Goal: Information Seeking & Learning: Learn about a topic

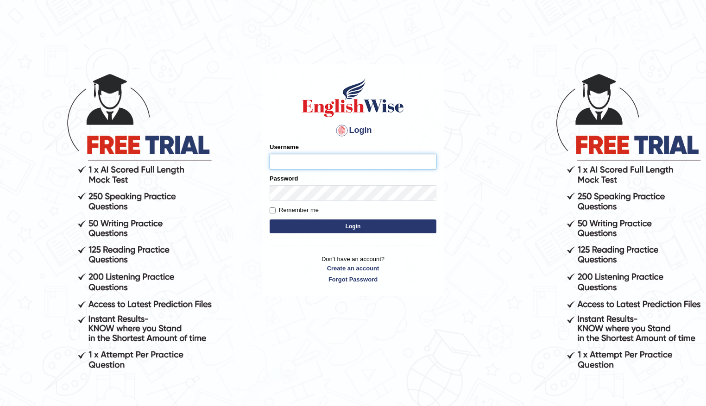
click at [335, 156] on input "Username" at bounding box center [353, 162] width 167 height 16
type input "0411980057"
type input "tagong01"
click at [270, 220] on button "Login" at bounding box center [353, 227] width 167 height 14
click at [294, 164] on input "Username" at bounding box center [353, 162] width 167 height 16
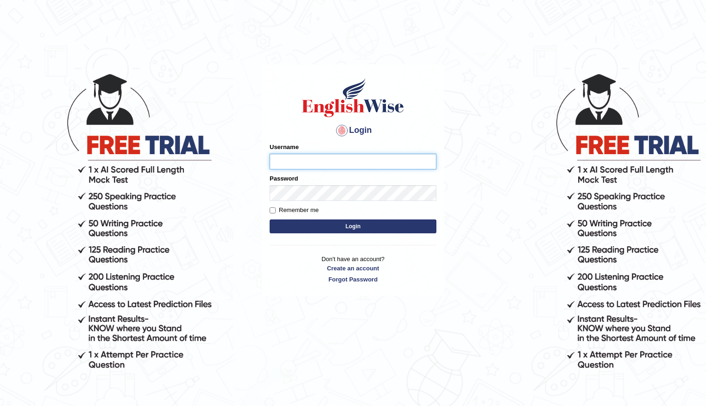
type input "0411980057"
click at [361, 228] on button "Login" at bounding box center [353, 227] width 167 height 14
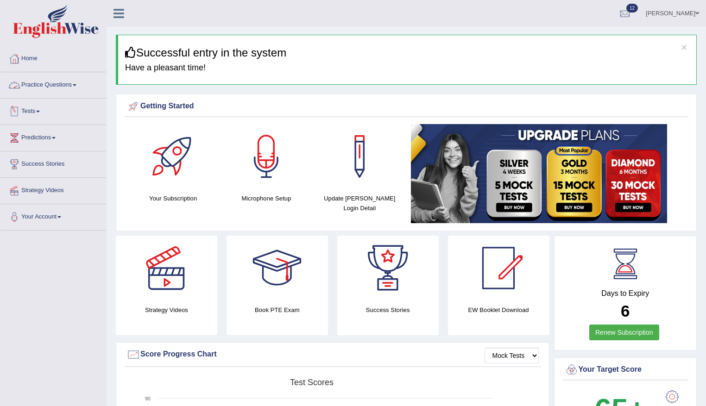
click at [33, 84] on link "Practice Questions" at bounding box center [53, 83] width 106 height 23
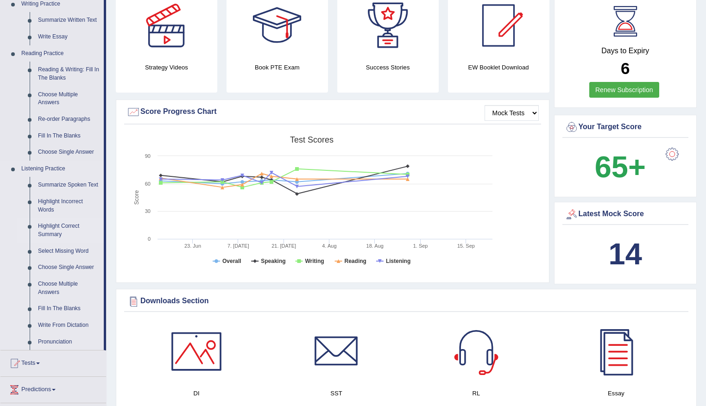
scroll to position [371, 0]
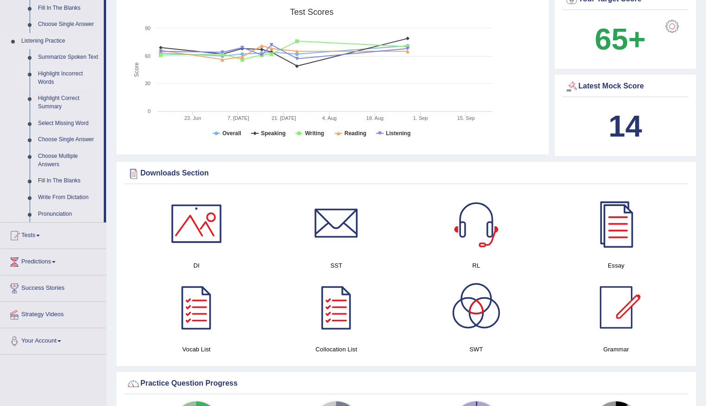
click at [53, 75] on link "Highlight Incorrect Words" at bounding box center [69, 78] width 70 height 25
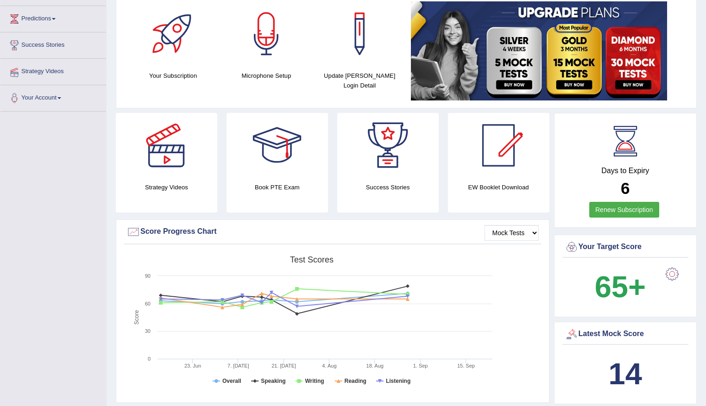
scroll to position [202, 0]
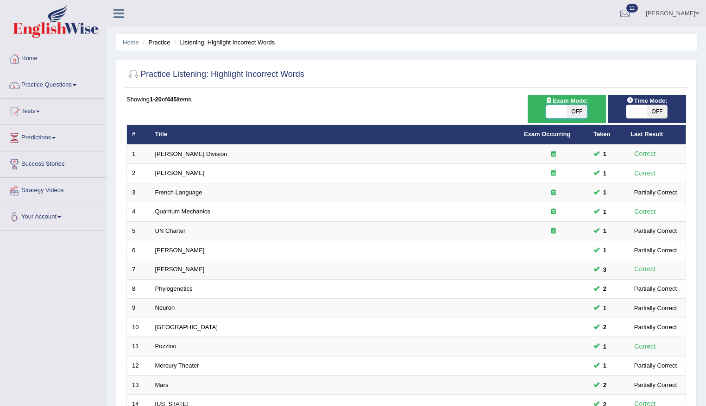
click at [557, 108] on span at bounding box center [556, 111] width 20 height 13
click at [573, 110] on span "OFF" at bounding box center [577, 111] width 20 height 13
checkbox input "true"
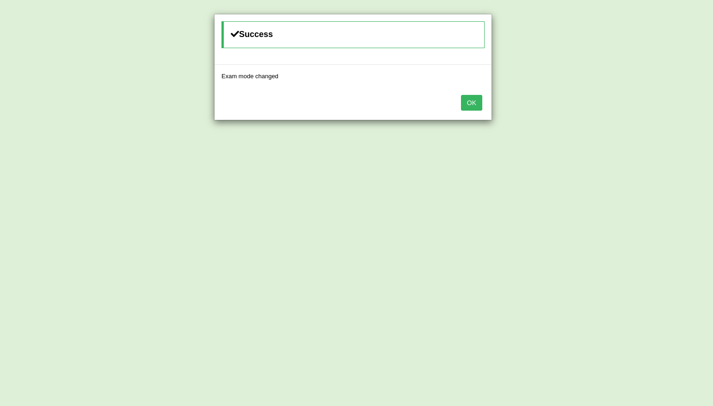
click at [476, 110] on button "OK" at bounding box center [471, 103] width 21 height 16
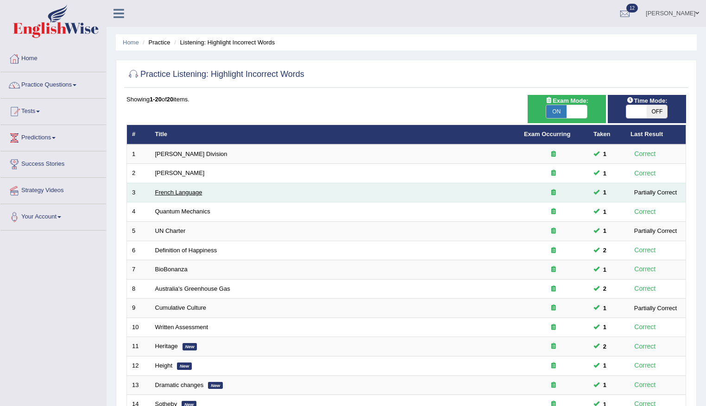
click at [171, 194] on link "French Language" at bounding box center [178, 192] width 47 height 7
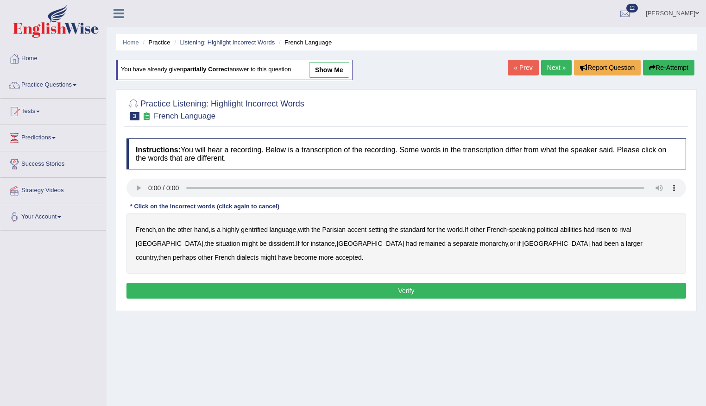
click at [259, 231] on b "gentrified" at bounding box center [254, 229] width 27 height 7
click at [338, 231] on b "Parisian" at bounding box center [335, 229] width 24 height 7
click at [578, 230] on b "abilities" at bounding box center [571, 229] width 22 height 7
click at [269, 246] on b "dissident" at bounding box center [281, 243] width 25 height 7
click at [480, 245] on b "monarchy" at bounding box center [494, 243] width 28 height 7
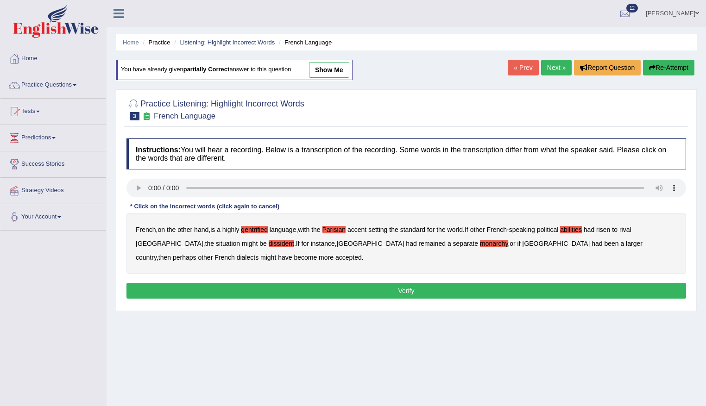
click at [355, 294] on button "Verify" at bounding box center [407, 291] width 560 height 16
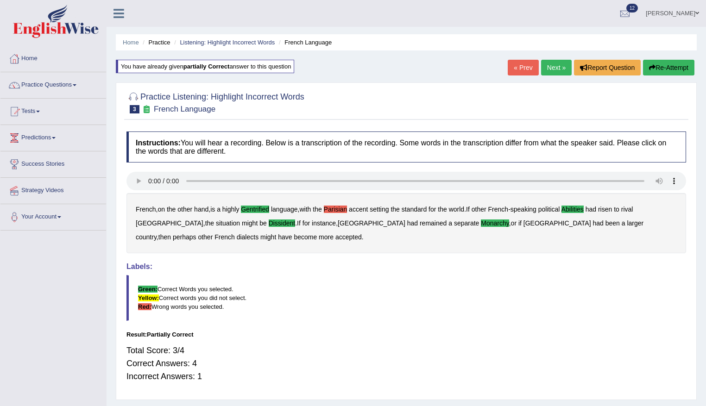
click at [670, 64] on button "Re-Attempt" at bounding box center [668, 68] width 51 height 16
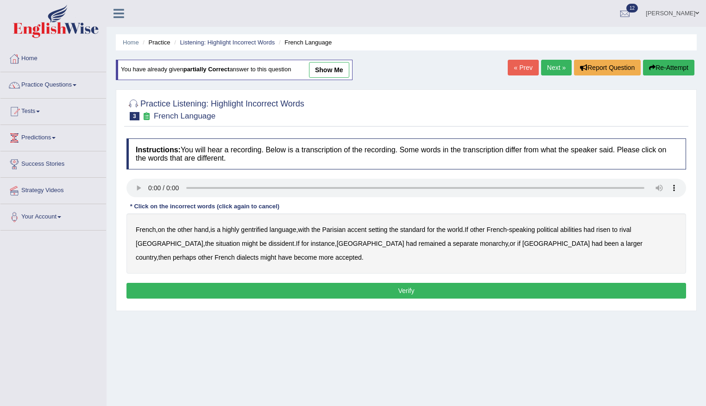
click at [265, 222] on div "French , on the other hand , is a highly gentrified language , with the Parisia…" at bounding box center [407, 244] width 560 height 60
click at [259, 228] on b "gentrified" at bounding box center [254, 229] width 27 height 7
click at [579, 228] on b "abilities" at bounding box center [571, 229] width 22 height 7
click at [269, 246] on b "dissident" at bounding box center [281, 243] width 25 height 7
click at [480, 243] on b "monarchy" at bounding box center [494, 243] width 28 height 7
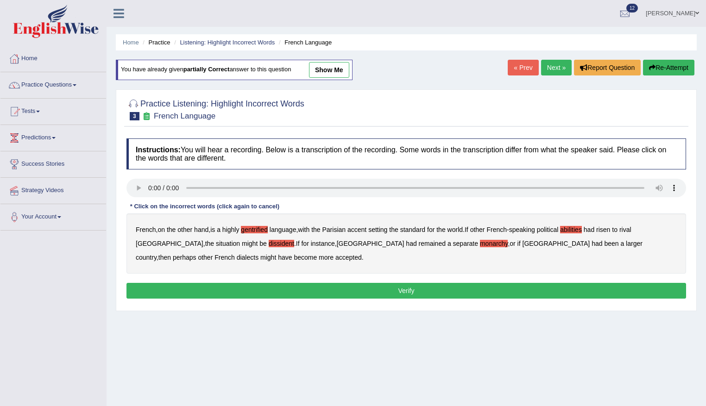
click at [284, 285] on button "Verify" at bounding box center [407, 291] width 560 height 16
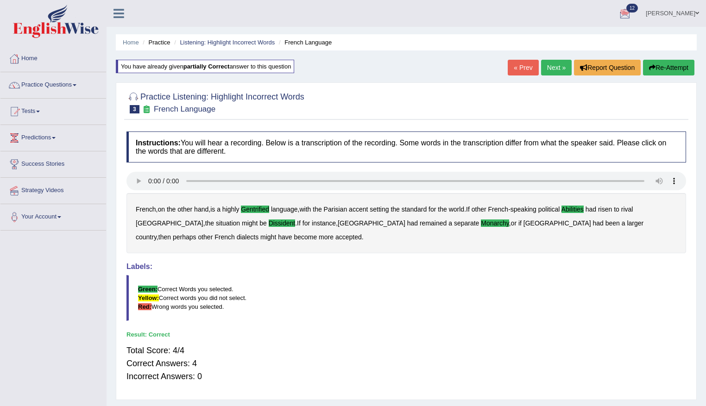
click at [553, 70] on link "Next »" at bounding box center [556, 68] width 31 height 16
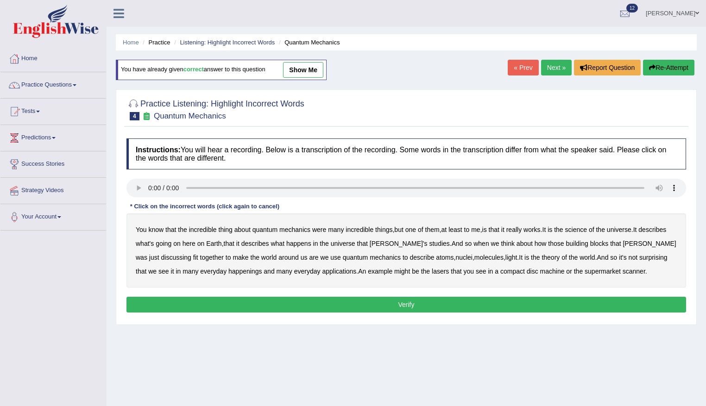
click at [584, 231] on b "science" at bounding box center [576, 229] width 22 height 7
click at [179, 276] on div "You know that the incredible thing about quantum mechanics were many incredible…" at bounding box center [407, 251] width 560 height 74
click at [229, 272] on b "happenings" at bounding box center [245, 271] width 33 height 7
click at [399, 300] on button "Verify" at bounding box center [407, 305] width 560 height 16
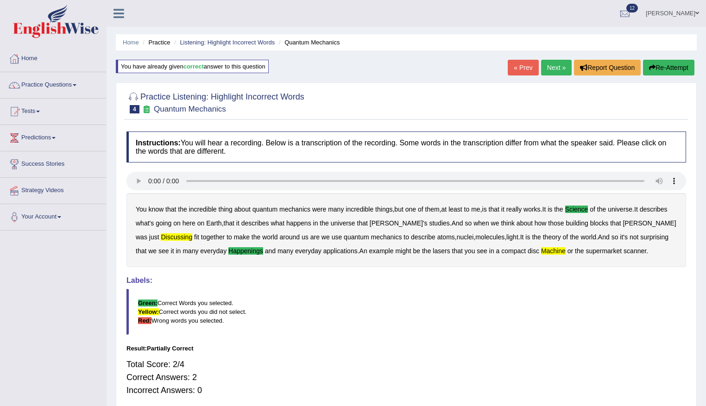
click at [674, 65] on button "Re-Attempt" at bounding box center [668, 68] width 51 height 16
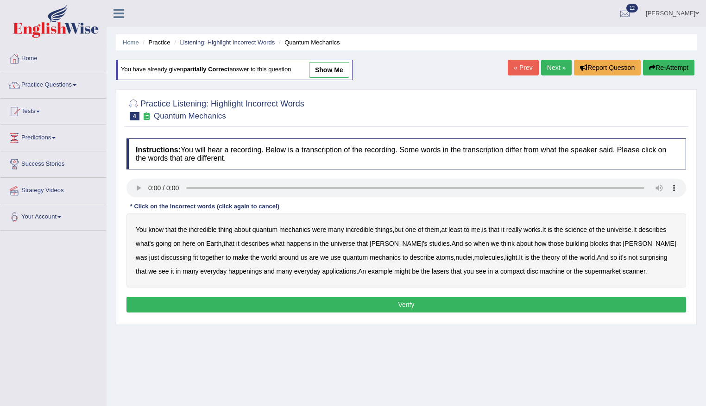
click at [585, 231] on b "science" at bounding box center [576, 229] width 22 height 7
drag, startPoint x: 648, startPoint y: 245, endPoint x: 632, endPoint y: 244, distance: 16.3
click at [191, 254] on b "discussing" at bounding box center [176, 257] width 30 height 7
click at [229, 269] on b "happenings" at bounding box center [245, 271] width 33 height 7
click at [540, 274] on b "machine" at bounding box center [552, 271] width 25 height 7
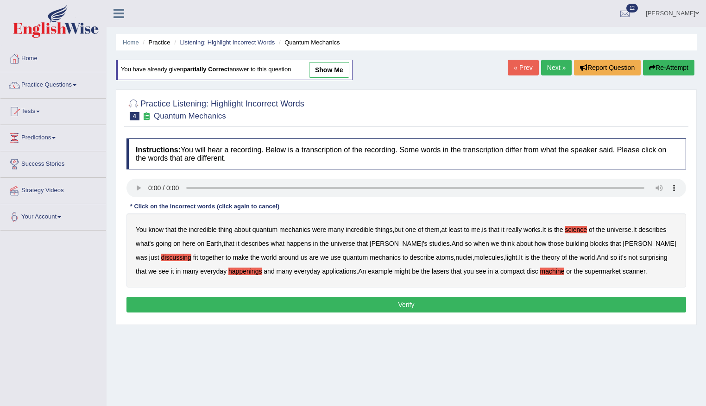
click at [413, 304] on button "Verify" at bounding box center [407, 305] width 560 height 16
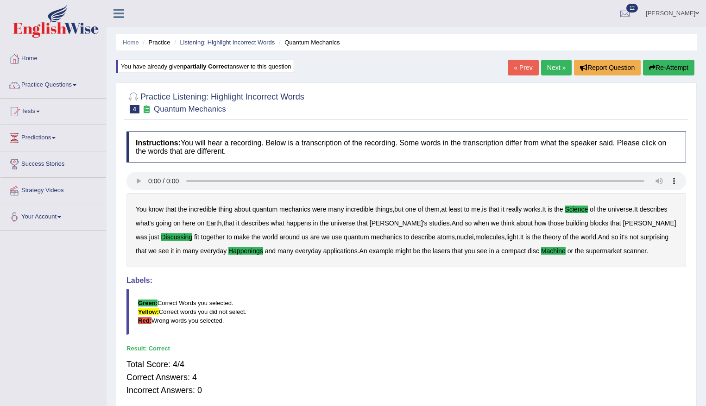
click at [547, 71] on link "Next »" at bounding box center [556, 68] width 31 height 16
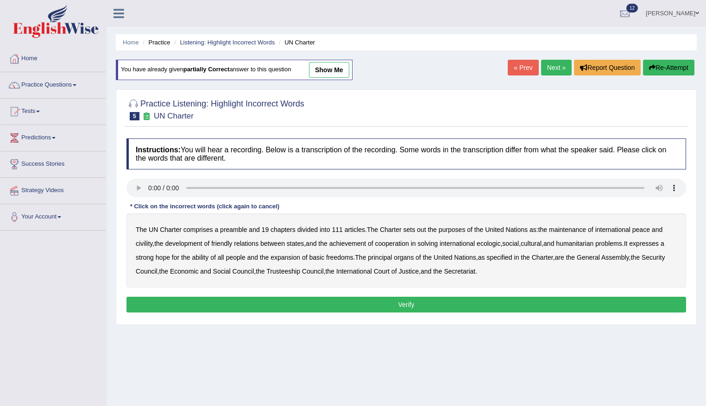
click at [423, 232] on b "out" at bounding box center [421, 229] width 9 height 7
click at [145, 246] on b "civility" at bounding box center [144, 243] width 17 height 7
click at [494, 245] on b "ecologic" at bounding box center [489, 243] width 24 height 7
click at [208, 256] on b "ability" at bounding box center [200, 257] width 17 height 7
click at [418, 306] on button "Verify" at bounding box center [407, 305] width 560 height 16
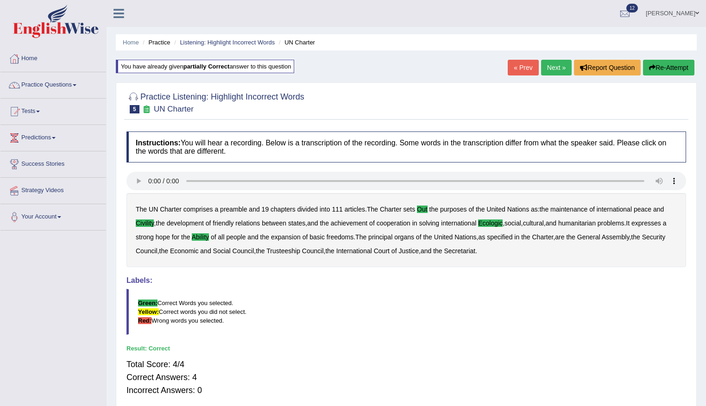
click at [541, 67] on link "Next »" at bounding box center [556, 68] width 31 height 16
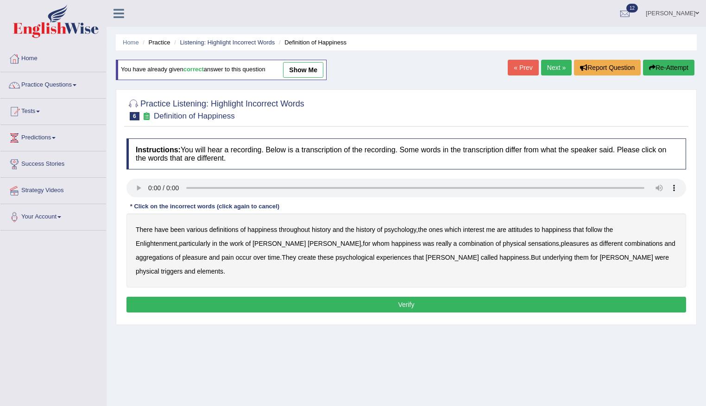
click at [393, 231] on b "psychology" at bounding box center [400, 229] width 32 height 7
click at [520, 234] on div "There have been various definitions of happiness throughout history and the his…" at bounding box center [407, 251] width 560 height 74
click at [520, 229] on b "attitudes" at bounding box center [520, 229] width 25 height 7
click at [528, 245] on b "sensations" at bounding box center [543, 243] width 31 height 7
click at [298, 260] on b "create" at bounding box center [307, 257] width 18 height 7
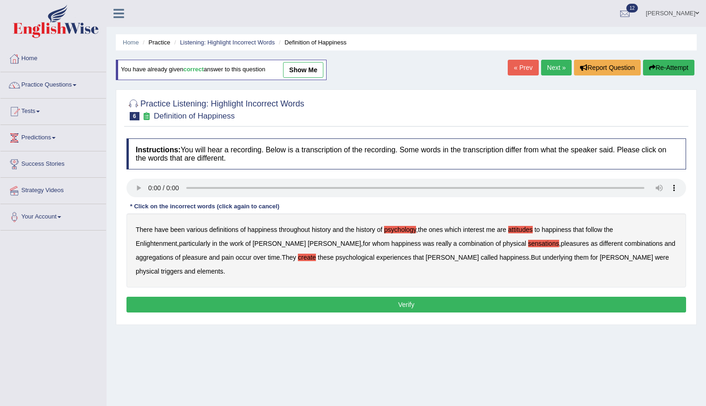
click at [223, 268] on b "elements" at bounding box center [210, 271] width 26 height 7
click at [435, 297] on button "Verify" at bounding box center [407, 305] width 560 height 16
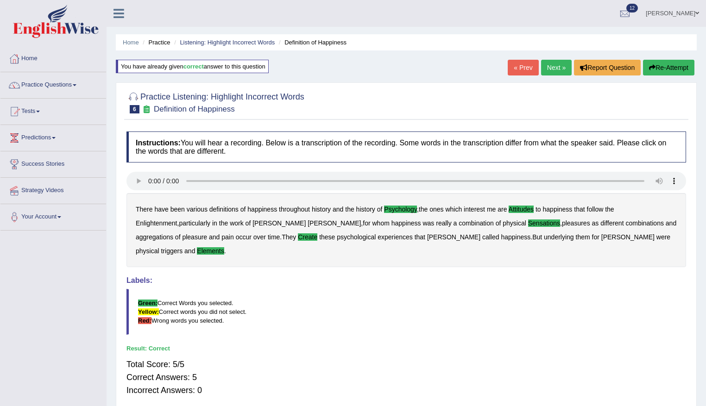
click at [553, 65] on link "Next »" at bounding box center [556, 68] width 31 height 16
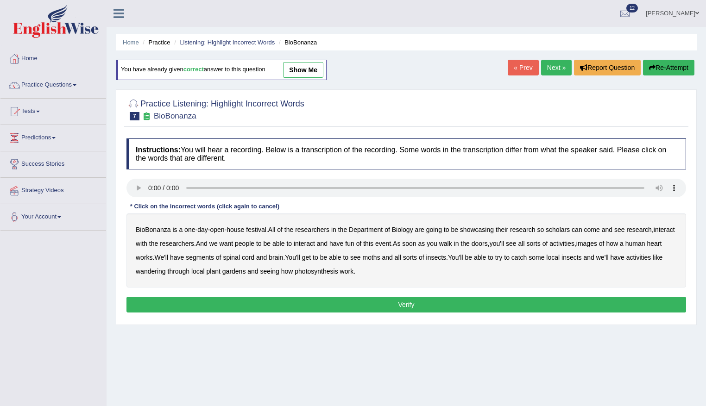
drag, startPoint x: 566, startPoint y: 230, endPoint x: 571, endPoint y: 230, distance: 5.6
click at [565, 230] on b "scholars" at bounding box center [558, 229] width 24 height 7
click at [597, 247] on b "images" at bounding box center [587, 243] width 21 height 7
click at [214, 259] on b "segments" at bounding box center [200, 257] width 28 height 7
click at [381, 256] on b "moths" at bounding box center [372, 257] width 18 height 7
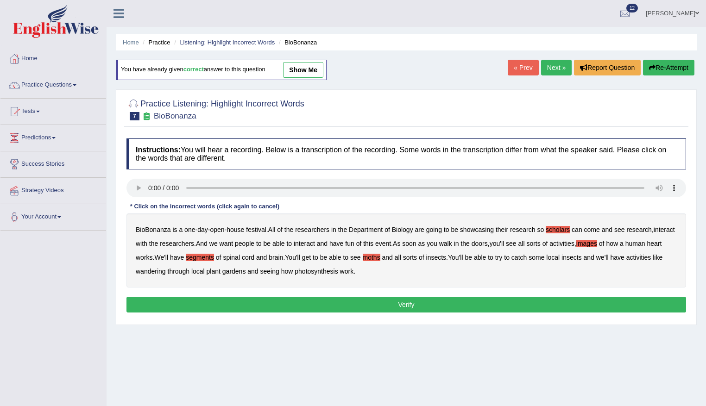
click at [164, 273] on b "wandering" at bounding box center [151, 271] width 30 height 7
click at [424, 308] on button "Verify" at bounding box center [407, 305] width 560 height 16
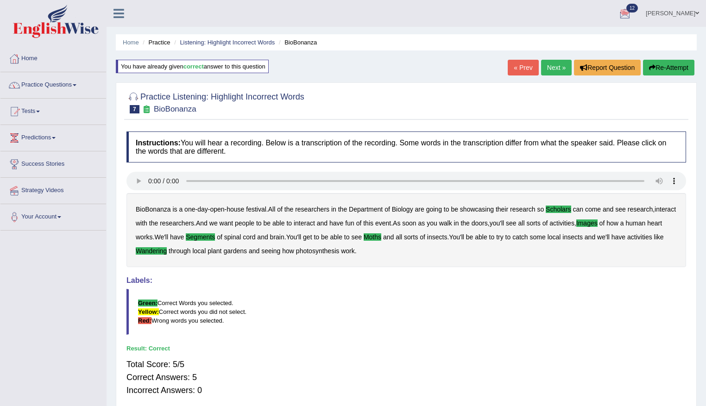
click at [47, 81] on link "Practice Questions" at bounding box center [53, 83] width 106 height 23
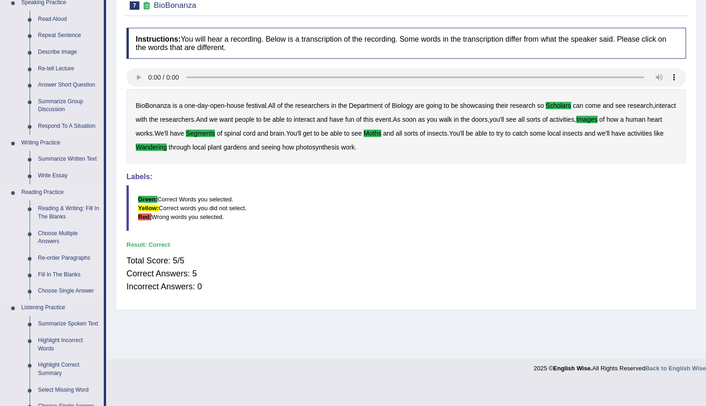
scroll to position [232, 0]
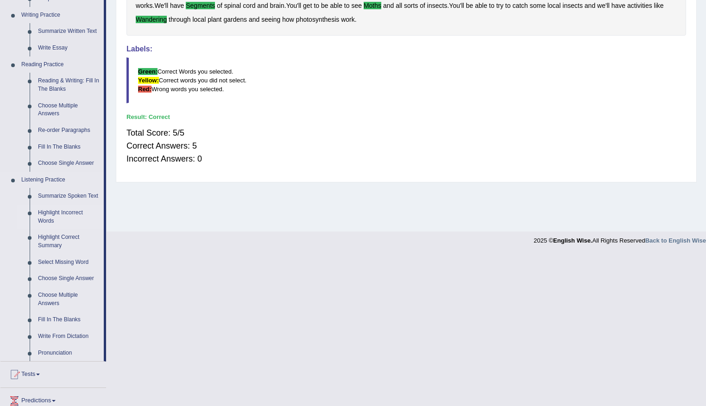
click at [52, 214] on link "Highlight Incorrect Words" at bounding box center [69, 217] width 70 height 25
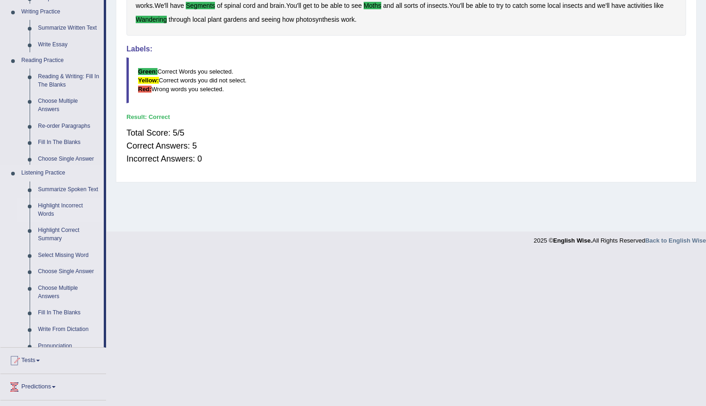
scroll to position [80, 0]
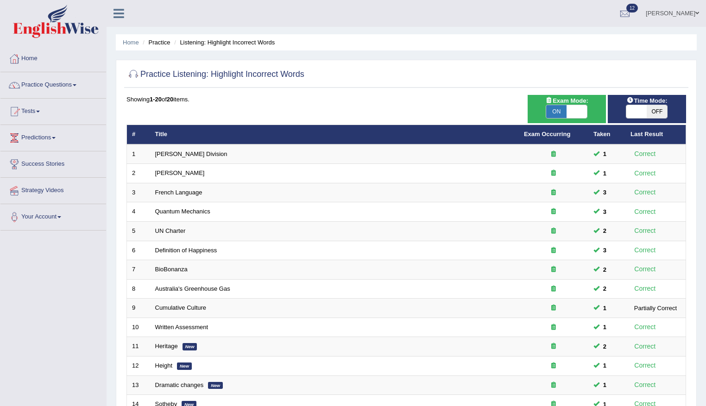
click at [563, 116] on span "ON" at bounding box center [556, 111] width 20 height 13
checkbox input "false"
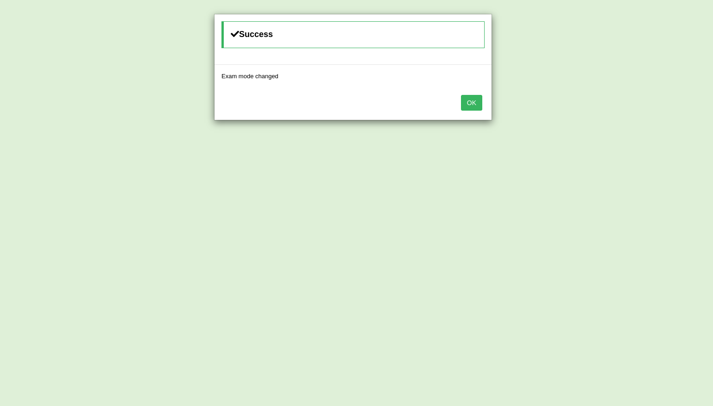
click at [465, 109] on button "OK" at bounding box center [471, 103] width 21 height 16
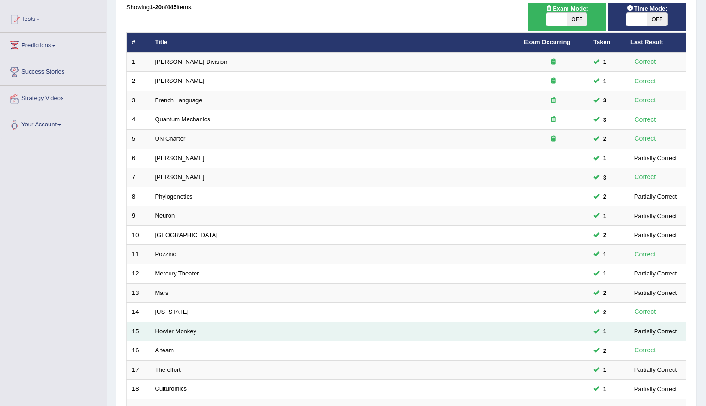
scroll to position [207, 0]
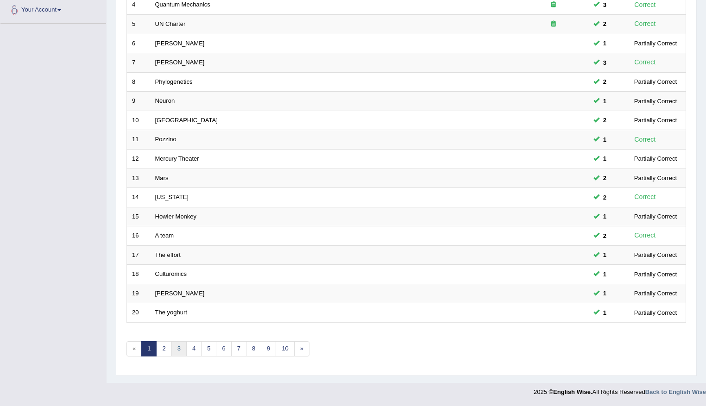
click at [173, 351] on link "3" at bounding box center [178, 349] width 15 height 15
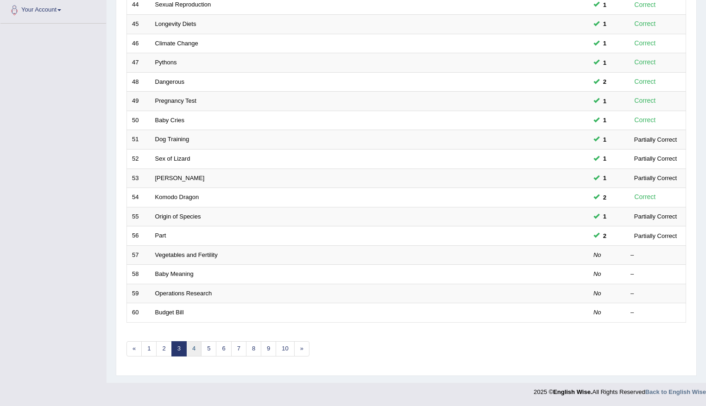
click at [198, 349] on link "4" at bounding box center [193, 349] width 15 height 15
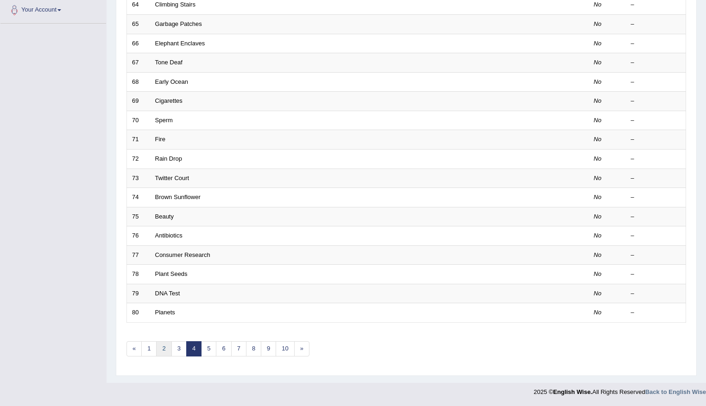
scroll to position [207, 0]
click at [175, 351] on link "3" at bounding box center [178, 349] width 15 height 15
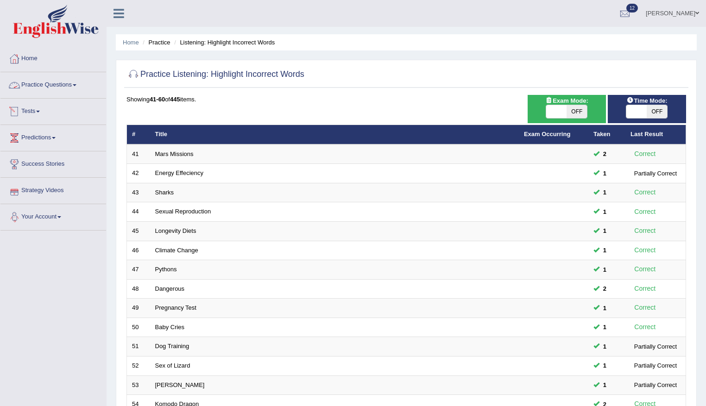
click at [34, 85] on link "Practice Questions" at bounding box center [53, 83] width 106 height 23
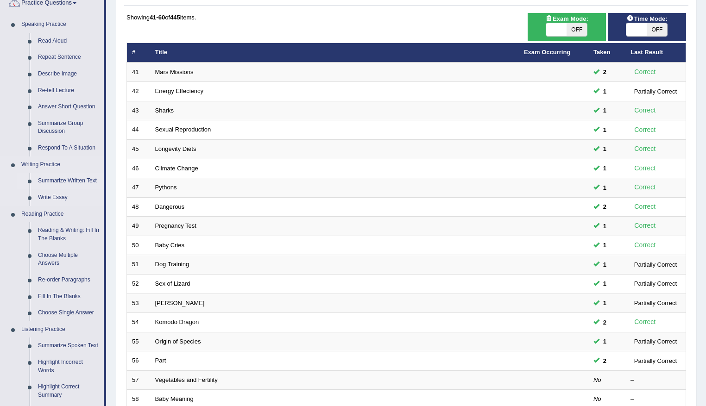
scroll to position [93, 0]
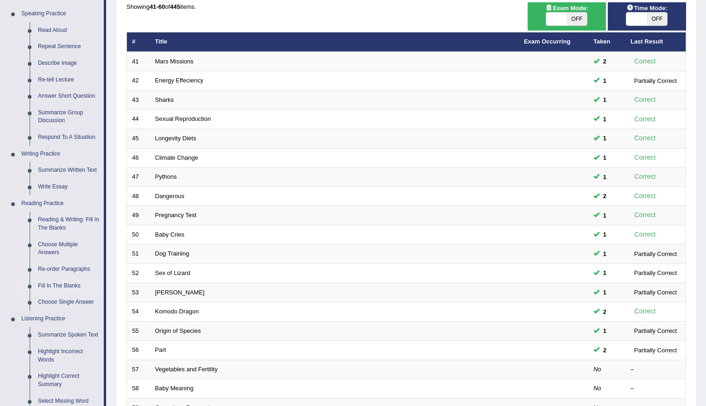
click at [51, 281] on link "Fill In The Blanks" at bounding box center [69, 286] width 70 height 17
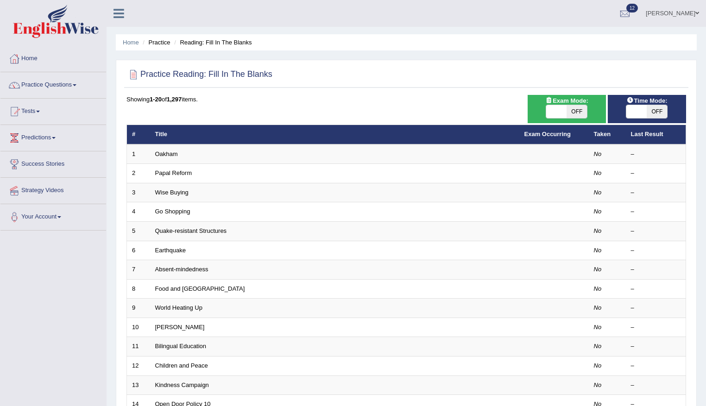
click at [578, 110] on span "OFF" at bounding box center [577, 111] width 20 height 13
checkbox input "true"
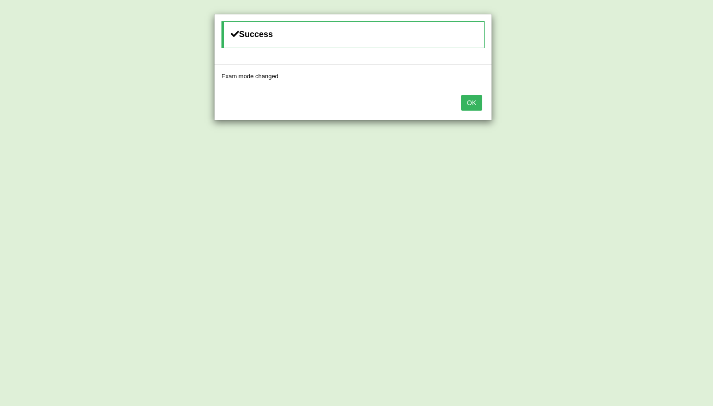
click at [471, 100] on button "OK" at bounding box center [471, 103] width 21 height 16
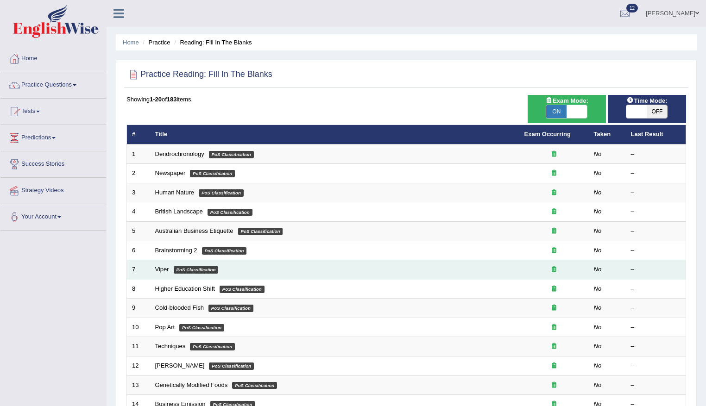
scroll to position [207, 0]
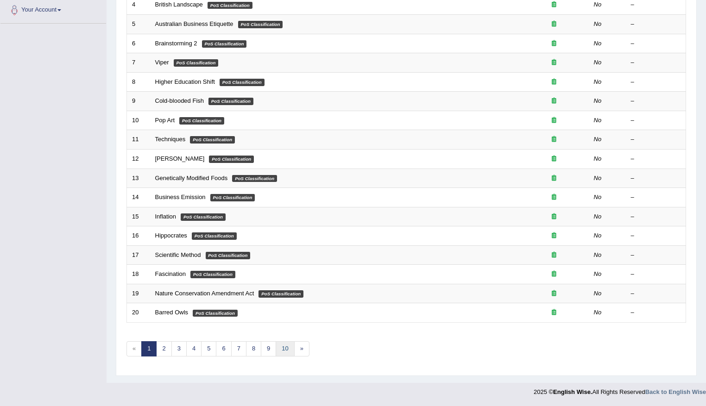
click at [280, 349] on link "10" at bounding box center [285, 349] width 19 height 15
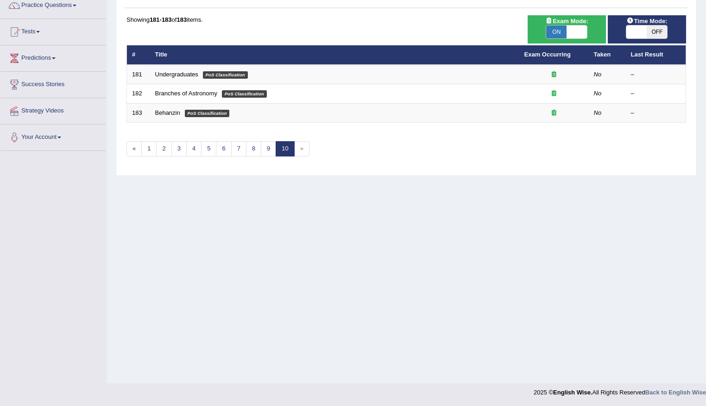
scroll to position [80, 0]
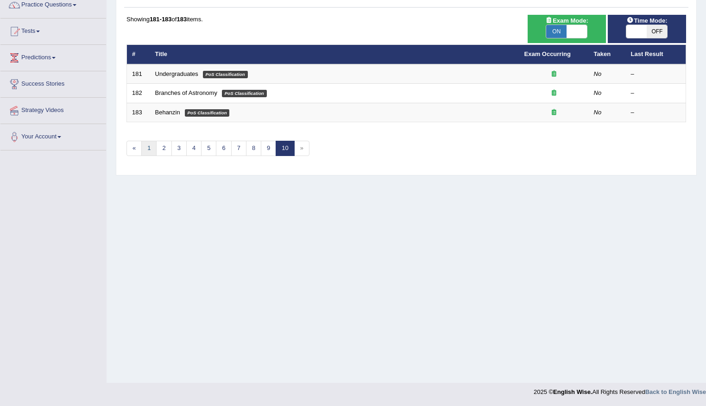
click at [150, 146] on link "1" at bounding box center [148, 148] width 15 height 15
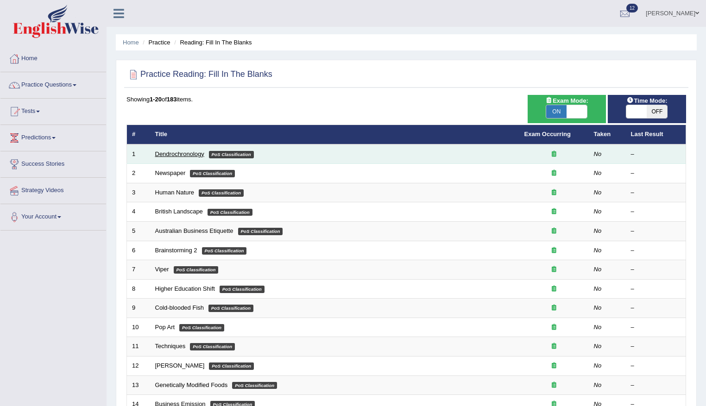
click at [174, 155] on link "Dendrochronology" at bounding box center [179, 154] width 49 height 7
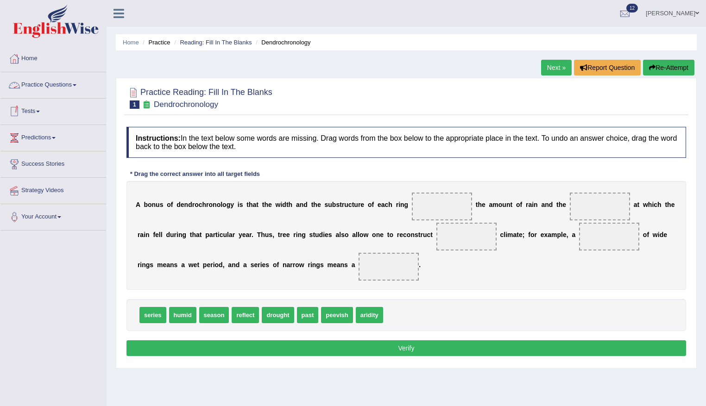
click at [63, 88] on link "Practice Questions" at bounding box center [53, 83] width 106 height 23
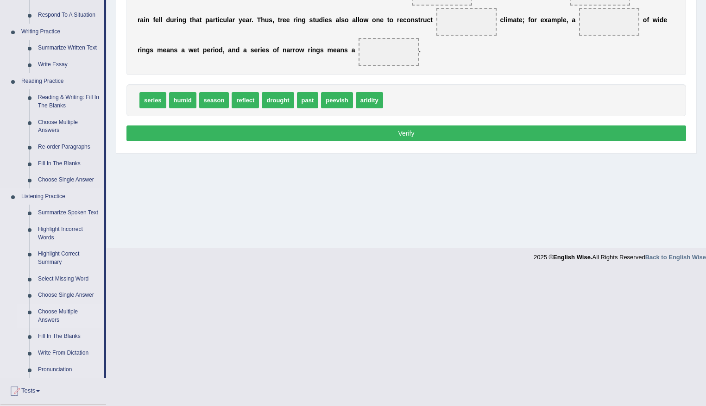
scroll to position [232, 0]
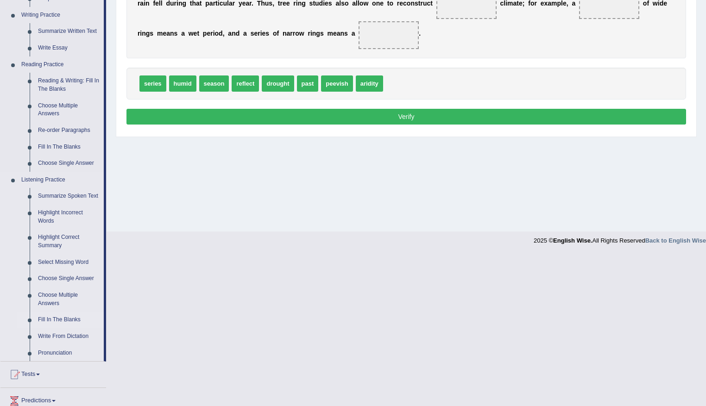
click at [57, 319] on link "Fill In The Blanks" at bounding box center [69, 320] width 70 height 17
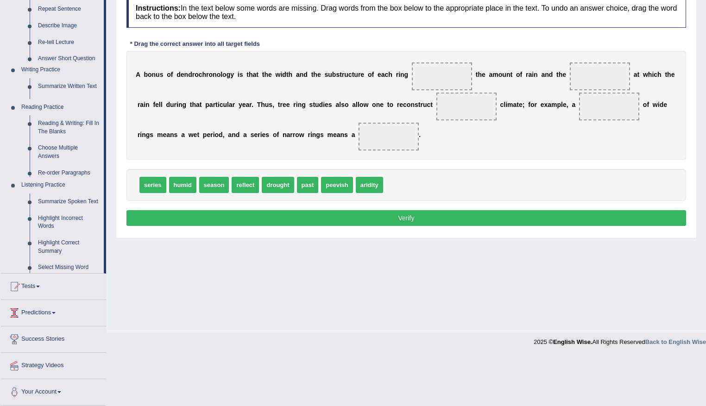
scroll to position [80, 0]
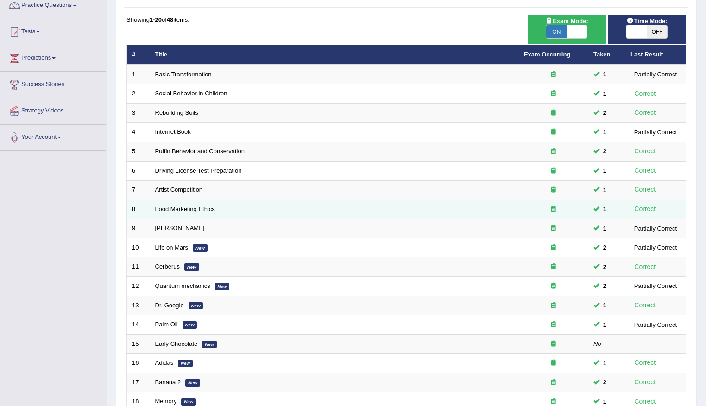
scroll to position [207, 0]
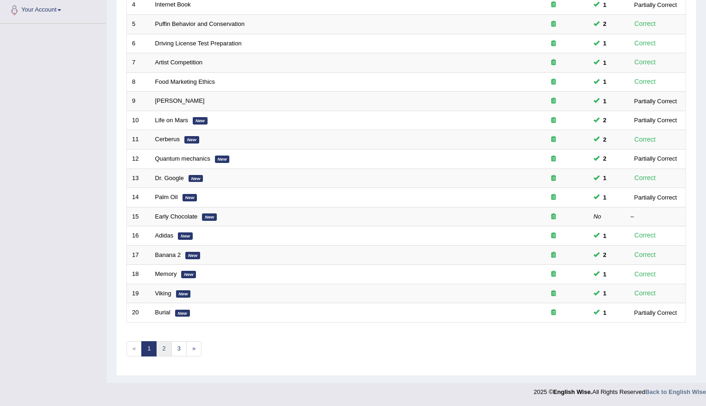
click at [161, 346] on link "2" at bounding box center [163, 349] width 15 height 15
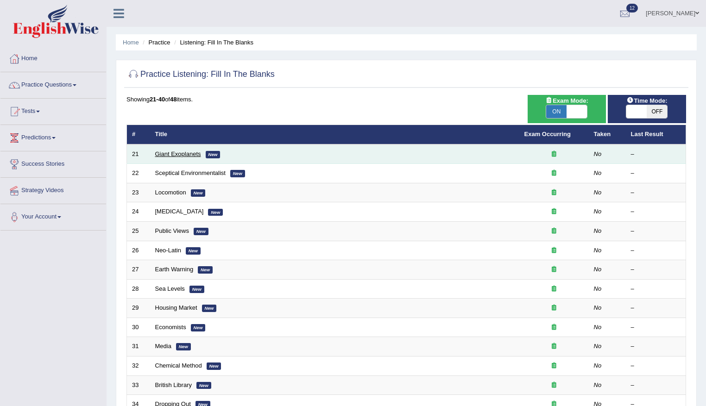
click at [159, 155] on link "Giant Exoplanets" at bounding box center [178, 154] width 46 height 7
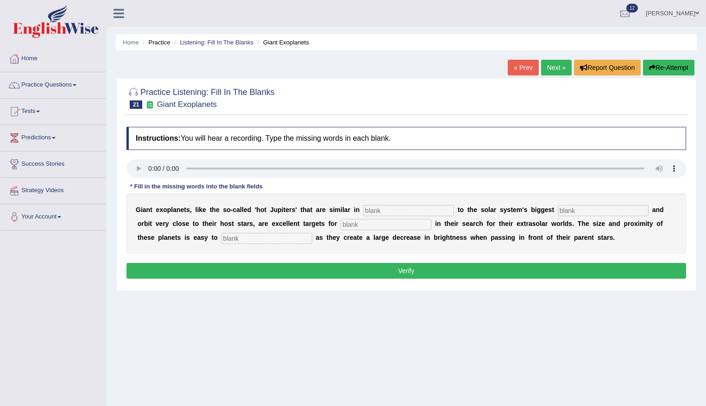
click at [404, 270] on button "Verify" at bounding box center [407, 271] width 560 height 16
click at [385, 203] on div "G i a n t e x o p l a n e t s , l i k e t h e s o - c a l l e d ' h o t J u p i…" at bounding box center [407, 224] width 560 height 60
click at [381, 210] on input "text" at bounding box center [408, 210] width 91 height 11
type input "caharacteristic"
type input "planet"
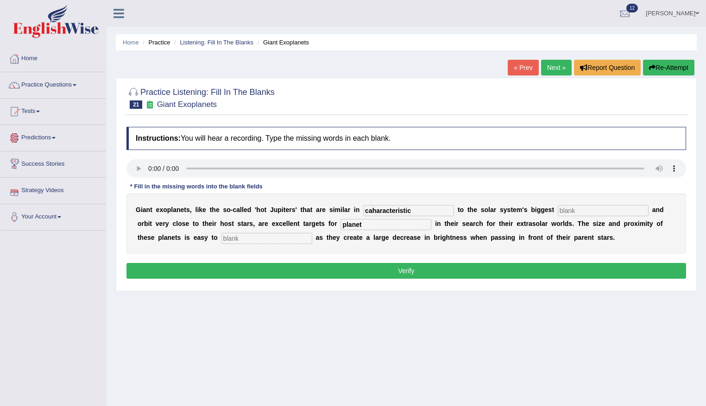
click at [667, 66] on button "Re-Attempt" at bounding box center [668, 68] width 51 height 16
click at [391, 210] on input "text" at bounding box center [408, 210] width 91 height 11
type input "characteris"
type input "planet"
type input "astronemer"
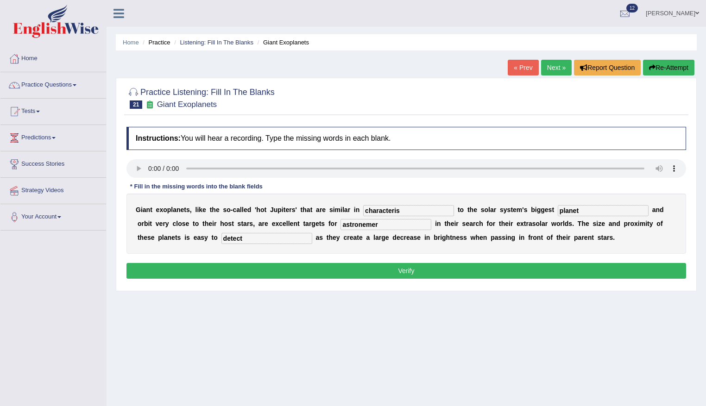
type input "detect"
click at [389, 224] on input "astronemer" at bounding box center [386, 224] width 91 height 11
type input "astronomers"
click at [403, 212] on input "characteris" at bounding box center [408, 210] width 91 height 11
type input "characteristics"
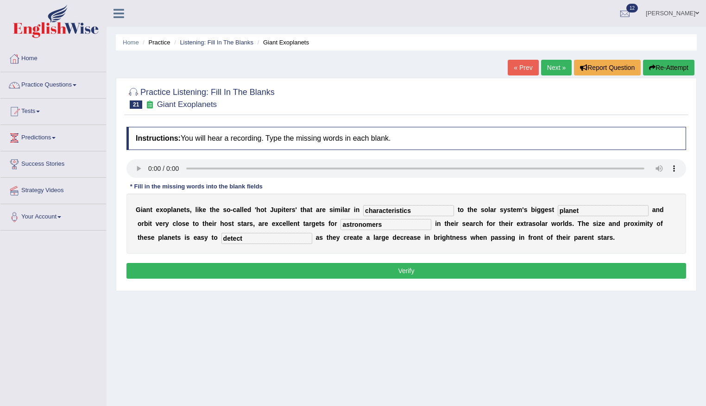
click at [410, 273] on button "Verify" at bounding box center [407, 271] width 560 height 16
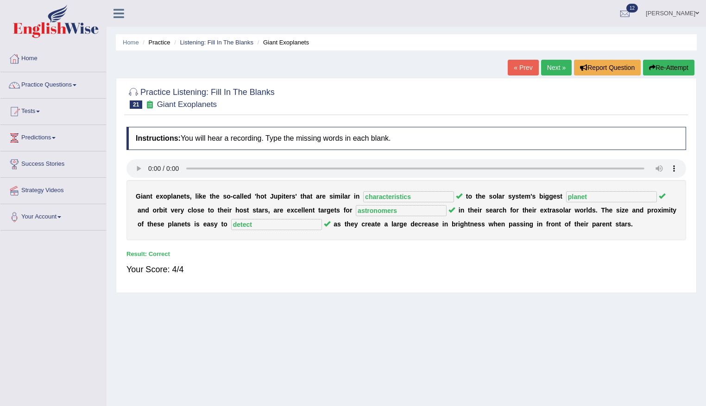
click at [556, 64] on link "Next »" at bounding box center [556, 68] width 31 height 16
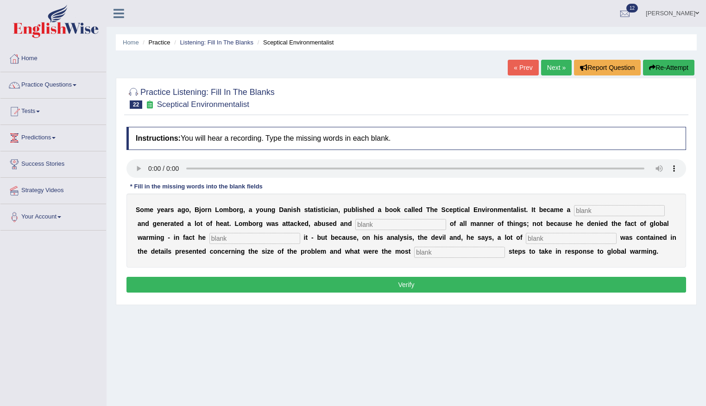
click at [588, 215] on input "text" at bounding box center [619, 210] width 91 height 11
type input "besetseller"
type input "accused"
type input "affirmed"
type input "`diviousnewss`resp"
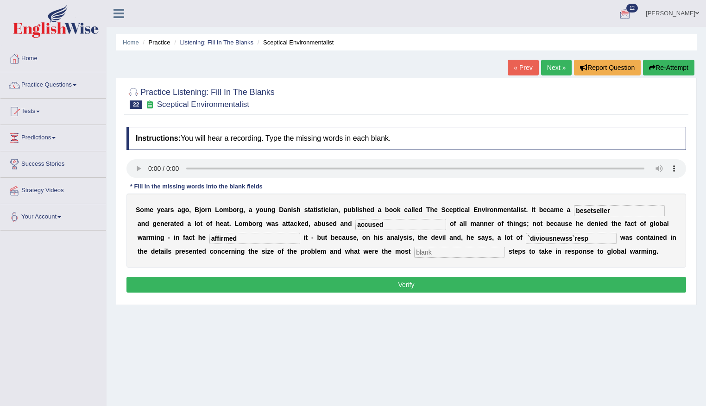
type input "`"
type input "responsible"
drag, startPoint x: 595, startPoint y: 238, endPoint x: 561, endPoint y: 242, distance: 33.6
click at [561, 242] on input "`diviousnewss`resp" at bounding box center [571, 238] width 91 height 11
click at [537, 239] on input "`diviousness" at bounding box center [571, 238] width 91 height 11
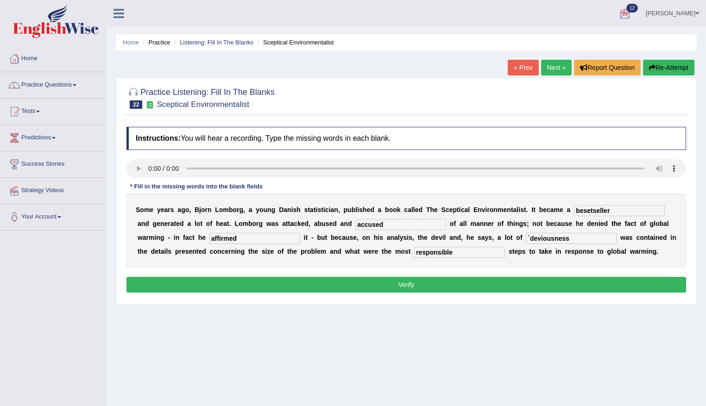
type input "`deviousness"
drag, startPoint x: 223, startPoint y: 345, endPoint x: 214, endPoint y: 346, distance: 9.3
click at [222, 345] on div "Home Practice Listening: Fill In The Blanks Sceptical Environmentalist « Prev N…" at bounding box center [407, 232] width 600 height 464
click at [212, 347] on div "Home Practice Listening: Fill In The Blanks Sceptical Environmentalist « Prev N…" at bounding box center [407, 232] width 600 height 464
click at [206, 346] on div "Home Practice Listening: Fill In The Blanks Sceptical Environmentalist « Prev N…" at bounding box center [407, 232] width 600 height 464
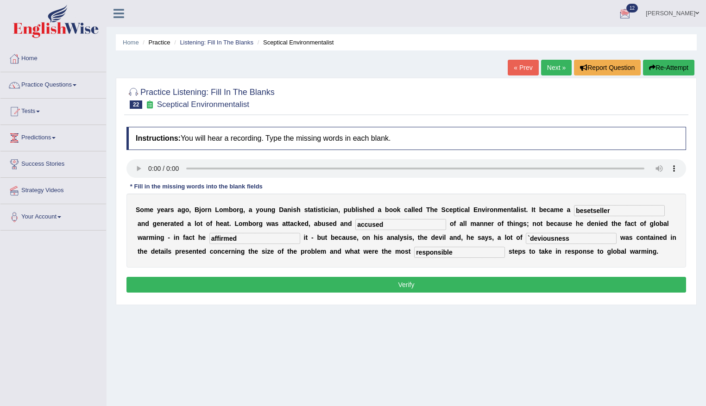
click at [615, 210] on input "besetseller" at bounding box center [619, 210] width 91 height 11
type input "bestseller"
click at [441, 287] on button "Verify" at bounding box center [407, 285] width 560 height 16
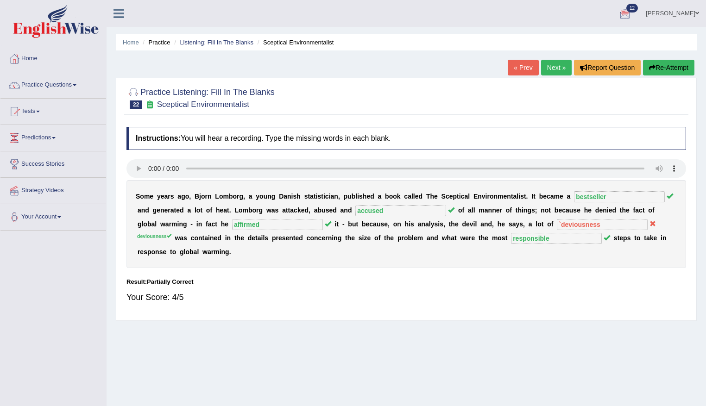
click at [560, 67] on link "Next »" at bounding box center [556, 68] width 31 height 16
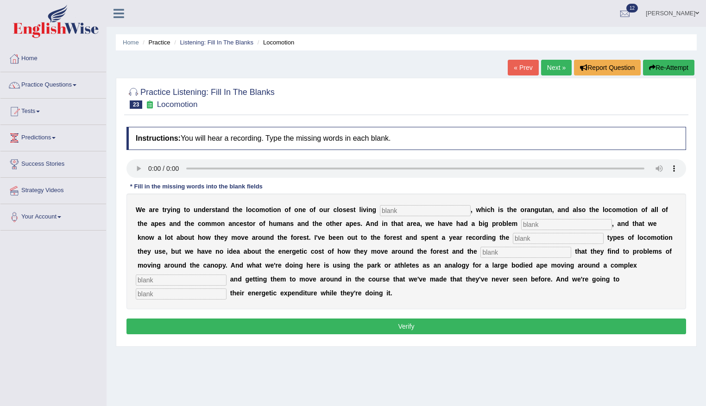
click at [435, 207] on input "text" at bounding box center [425, 210] width 91 height 11
type input "relatives"
type input "traditionally"
type input "different"
type input "sollutiions"
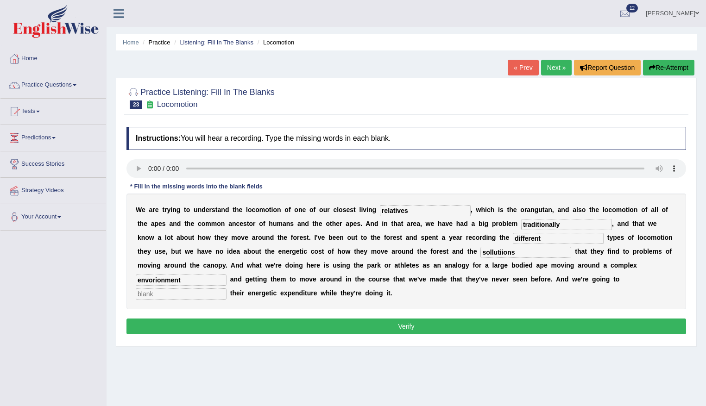
type input "envorionment"
type input "record"
click at [187, 277] on input "envorionment" at bounding box center [181, 280] width 91 height 11
drag, startPoint x: 188, startPoint y: 279, endPoint x: 151, endPoint y: 285, distance: 38.0
click at [151, 285] on input "envorionment" at bounding box center [181, 280] width 91 height 11
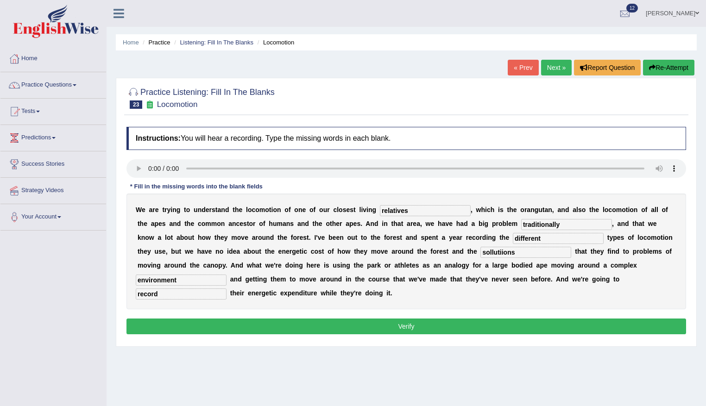
type input "environment"
click at [538, 252] on input "sollutiions" at bounding box center [526, 252] width 91 height 11
type input "solutions"
click at [419, 216] on div "W e a r e t r y i n g t o u n d e r s t a n d t h e l o c o m o t i o n o f o n…" at bounding box center [407, 252] width 560 height 116
click at [469, 319] on button "Verify" at bounding box center [407, 327] width 560 height 16
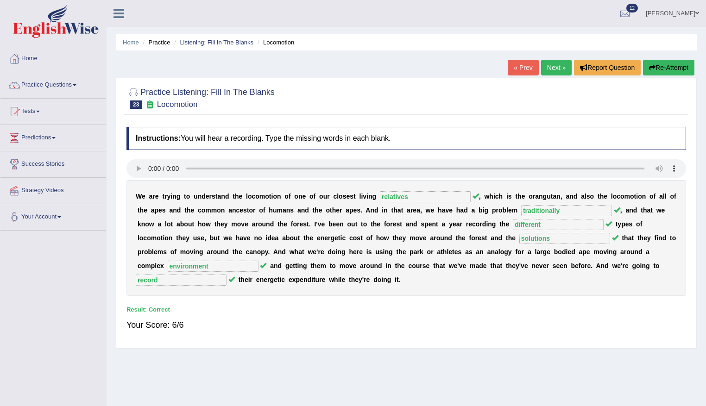
click at [553, 67] on link "Next »" at bounding box center [556, 68] width 31 height 16
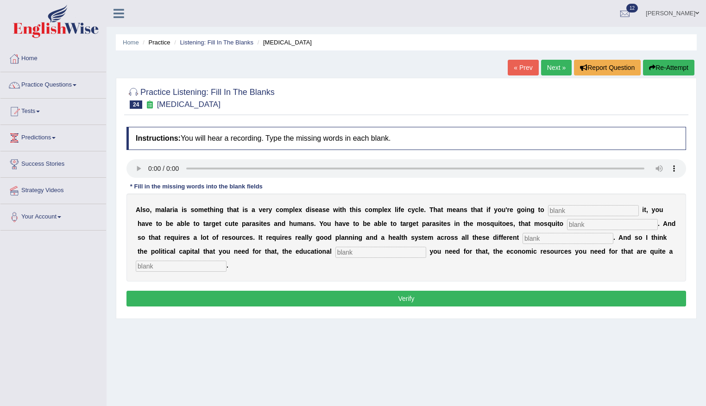
click at [589, 217] on div "A l s o , m a l a r i a i s s o m e t h i n g t h a t i s a v e r y c o m p l e…" at bounding box center [407, 238] width 560 height 88
click at [589, 210] on input "text" at bounding box center [593, 210] width 91 height 11
type input "eliminate"
type input "popuilations"
type input "levels"
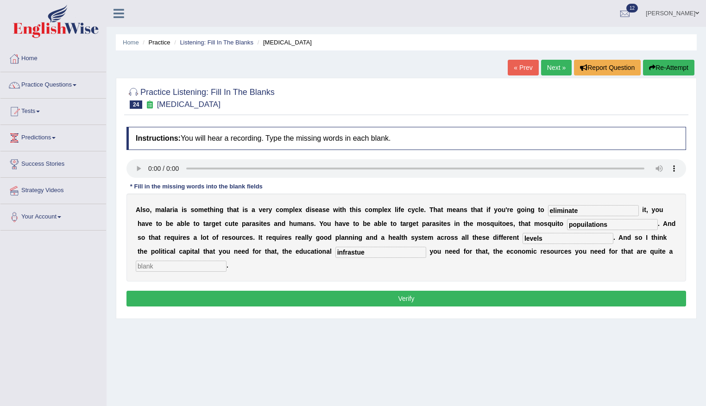
type input "infrastue"
type input "challenge"
drag, startPoint x: 613, startPoint y: 224, endPoint x: 587, endPoint y: 220, distance: 26.4
click at [587, 220] on input "popuilations" at bounding box center [612, 224] width 91 height 11
type input "populations"
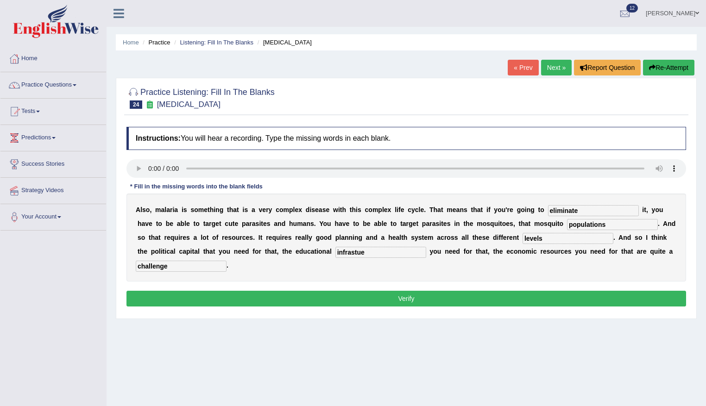
click at [369, 244] on div "A l s o , m a l a r i a i s s o m e t h i n g t h a t i s a v e r y c o m p l e…" at bounding box center [407, 238] width 560 height 88
drag, startPoint x: 370, startPoint y: 254, endPoint x: 379, endPoint y: 251, distance: 8.7
click at [379, 251] on input "infrastue" at bounding box center [381, 252] width 91 height 11
type input "infrastructure"
click at [381, 297] on button "Verify" at bounding box center [407, 299] width 560 height 16
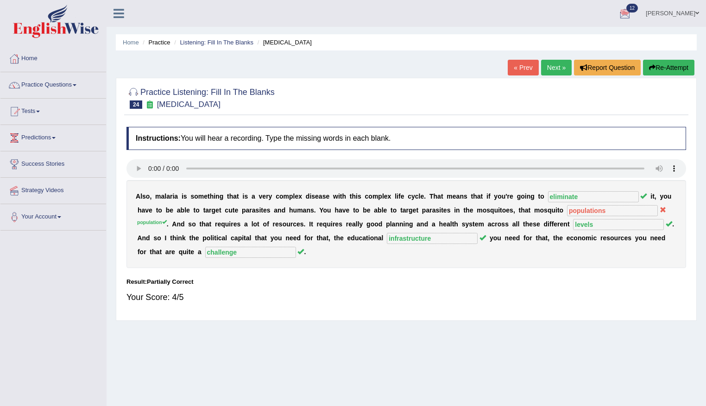
click at [557, 66] on link "Next »" at bounding box center [556, 68] width 31 height 16
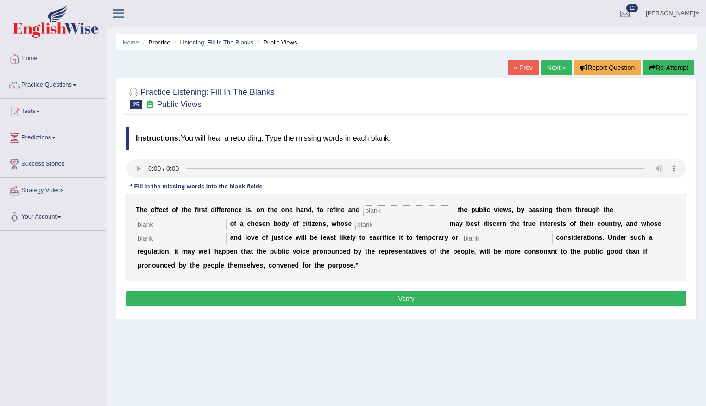
click at [384, 211] on input "text" at bounding box center [408, 210] width 91 height 11
type input "enlarge"
type input "medium,"
type input "paritiatis"
type input "pa"
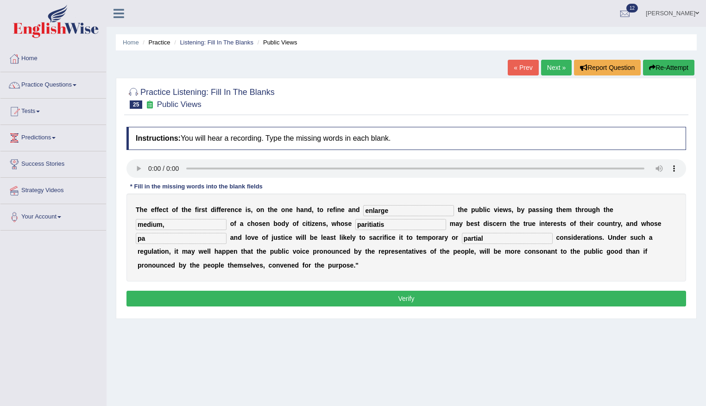
type input "partial"
drag, startPoint x: 396, startPoint y: 224, endPoint x: 328, endPoint y: 226, distance: 67.7
click at [328, 226] on div "T h e e f f e c t o f t h e f i r s t d i f f e r e n c e i s , o n t h e o n e…" at bounding box center [407, 238] width 560 height 88
click at [164, 239] on input "pa" at bounding box center [181, 238] width 91 height 11
type input "patriotism"
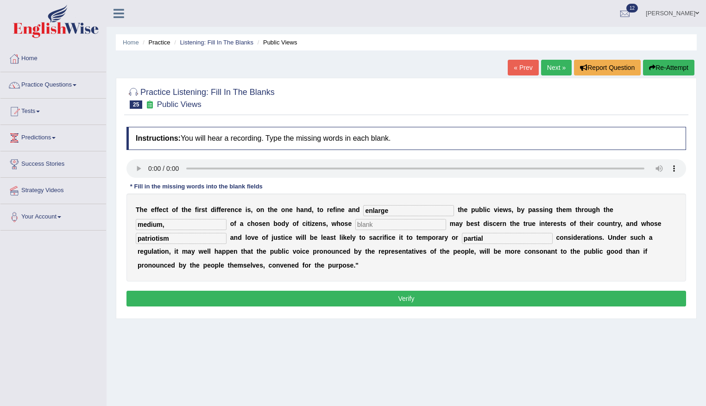
click at [378, 224] on input "text" at bounding box center [401, 224] width 91 height 11
type input "blank"
click at [165, 227] on input "medium," at bounding box center [181, 224] width 91 height 11
type input "medium"
click at [408, 301] on button "Verify" at bounding box center [407, 299] width 560 height 16
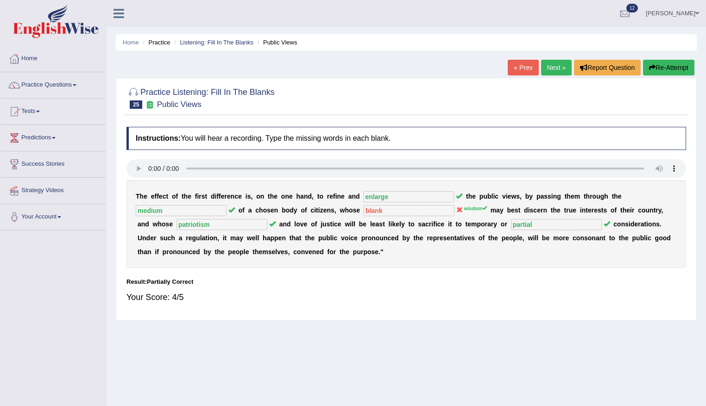
click at [554, 69] on link "Next »" at bounding box center [556, 68] width 31 height 16
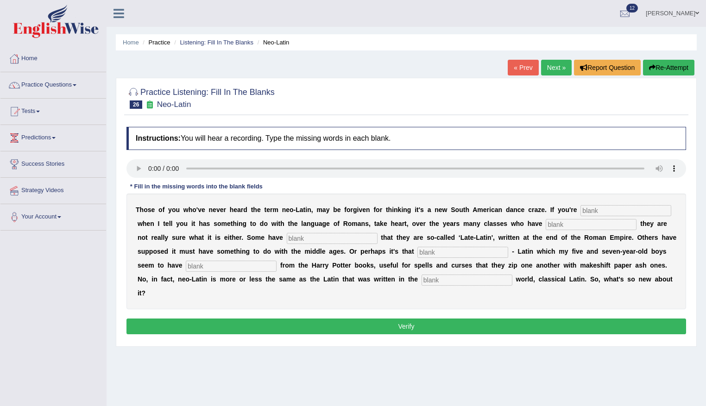
click at [604, 212] on input "text" at bounding box center [626, 210] width 91 height 11
type input "puzzled"
type input "confestq"
click at [330, 237] on input "text" at bounding box center [332, 238] width 91 height 11
type input "assyned"
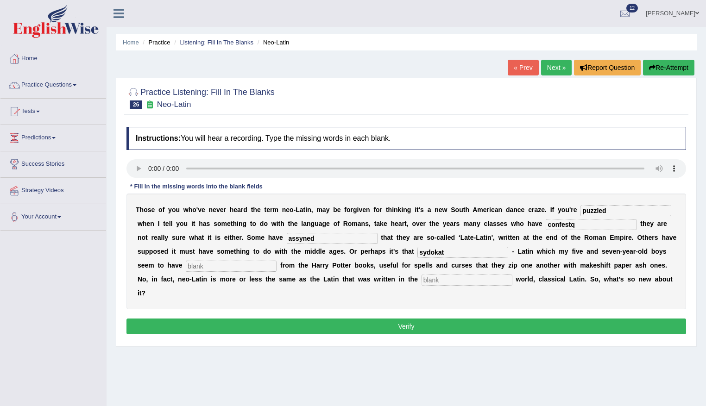
type input "sydokat"
type input "gkeeb"
type input "ancient"
click at [232, 273] on div "T h o s e o f y o u w h o ' v e n e v e r h e a r d t h e t e r m n e o - L a t…" at bounding box center [407, 252] width 560 height 116
click at [233, 267] on input "gkeeb" at bounding box center [231, 266] width 91 height 11
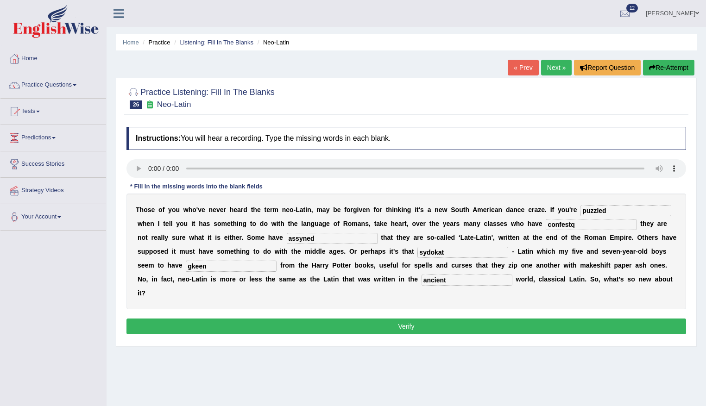
click at [213, 270] on input "gkeen" at bounding box center [231, 266] width 91 height 11
type input "geen"
drag, startPoint x: 316, startPoint y: 241, endPoint x: 302, endPoint y: 237, distance: 14.4
click at [302, 237] on input "assyned" at bounding box center [332, 238] width 91 height 11
type input "assumed"
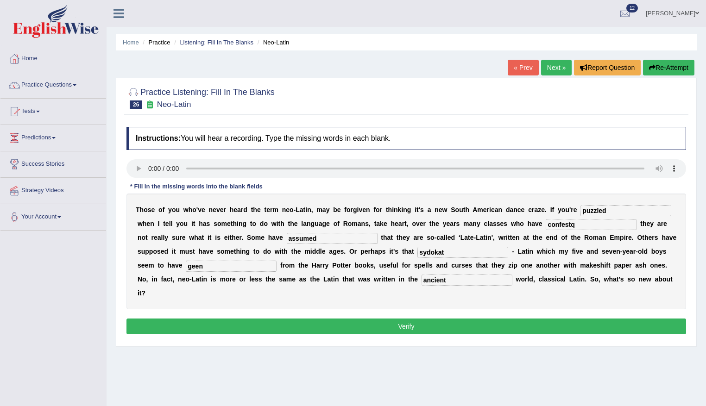
click at [584, 222] on input "confestq" at bounding box center [591, 224] width 91 height 11
type input "confest"
drag, startPoint x: 466, startPoint y: 253, endPoint x: 434, endPoint y: 258, distance: 32.4
click at [434, 258] on div "T h o s e o f y o u w h o ' v e n e v e r h e a r d t h e t e r m n e o - L a t…" at bounding box center [407, 252] width 560 height 116
type input "psudo"
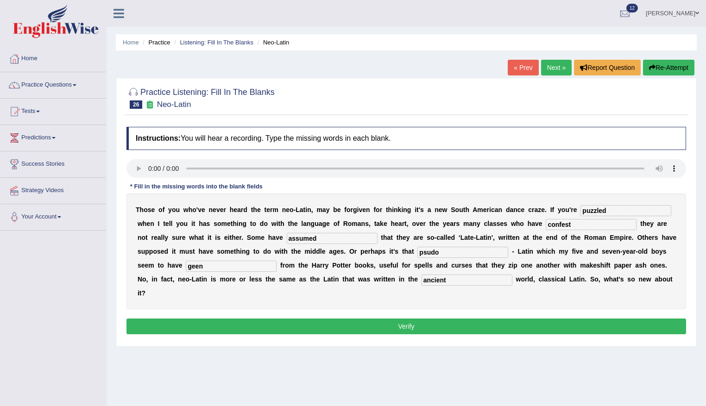
click at [212, 266] on input "geen" at bounding box center [231, 266] width 91 height 11
type input "gleen"
click at [471, 321] on button "Verify" at bounding box center [407, 327] width 560 height 16
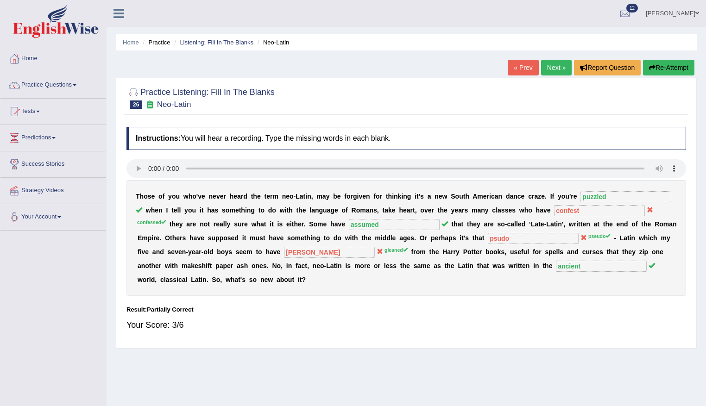
click at [674, 70] on button "Re-Attempt" at bounding box center [668, 68] width 51 height 16
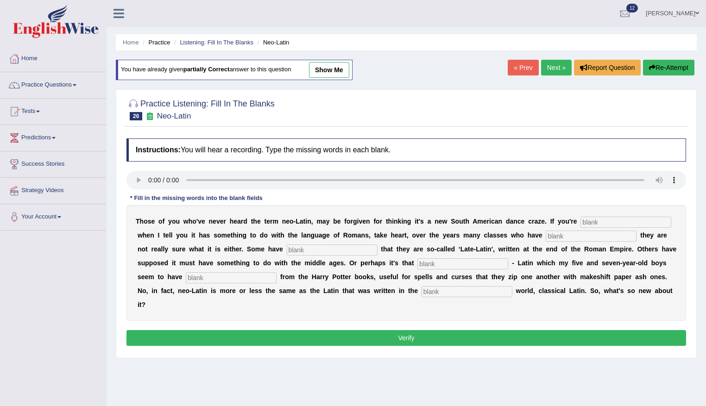
click at [620, 219] on input "text" at bounding box center [626, 222] width 91 height 11
type input "puzzled"
type input "confessed"
type input "s"
type input "assumed"
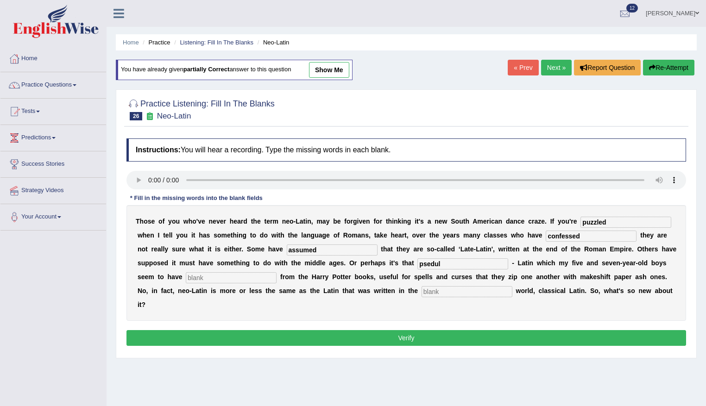
type input "psedul"
type input "gleened"
type input "ancient"
click at [457, 265] on input "psedul" at bounding box center [463, 264] width 91 height 11
click at [448, 264] on input "psedu" at bounding box center [463, 264] width 91 height 11
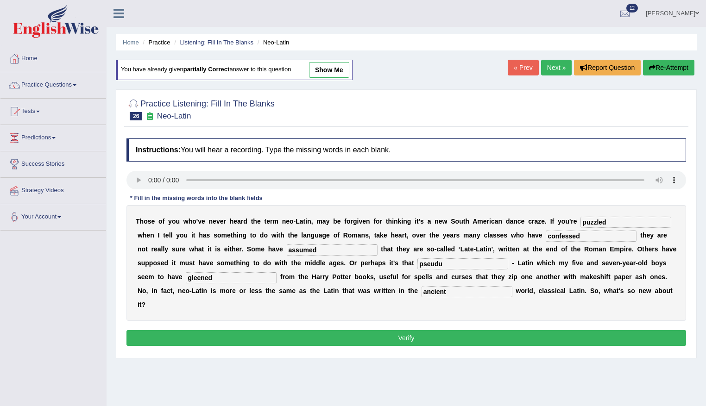
click at [461, 262] on input "pseudu" at bounding box center [463, 264] width 91 height 11
type input "pseudo"
click at [432, 337] on button "Verify" at bounding box center [407, 338] width 560 height 16
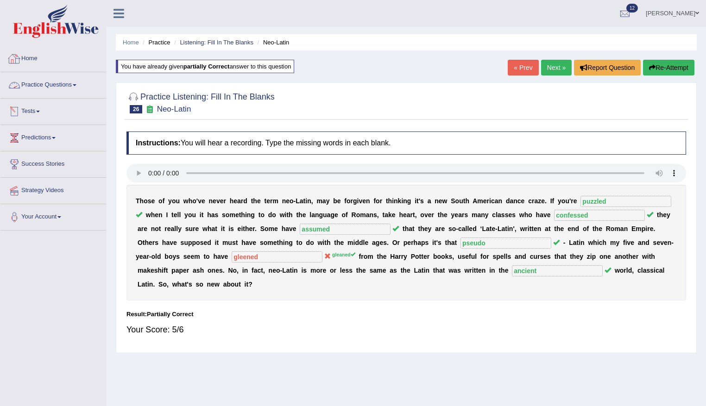
click at [76, 85] on span at bounding box center [75, 85] width 4 height 2
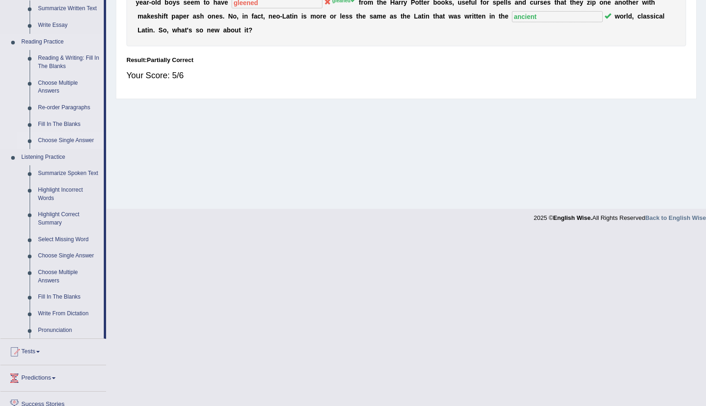
scroll to position [278, 0]
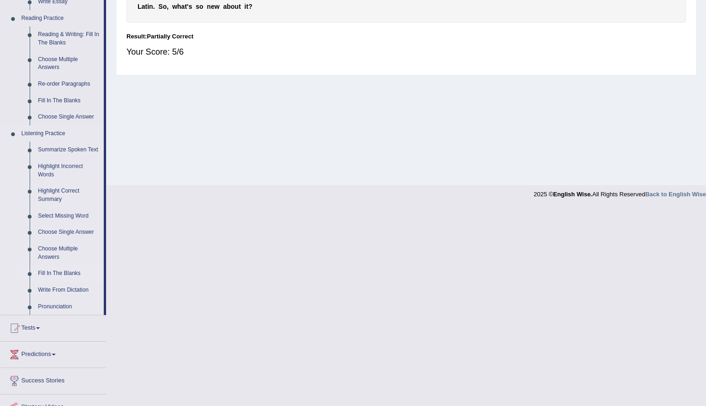
click at [54, 276] on link "Fill In The Blanks" at bounding box center [69, 274] width 70 height 17
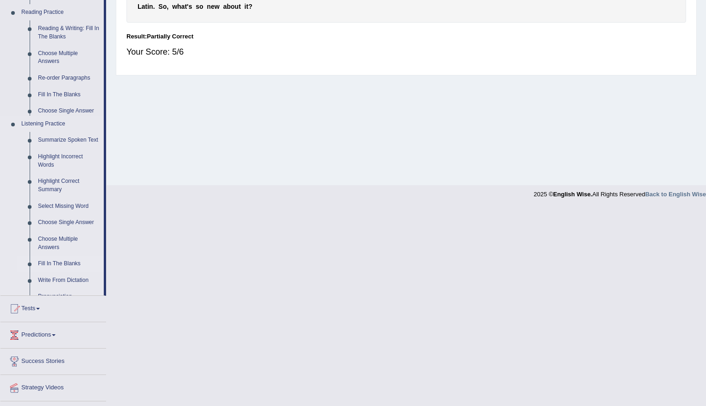
scroll to position [80, 0]
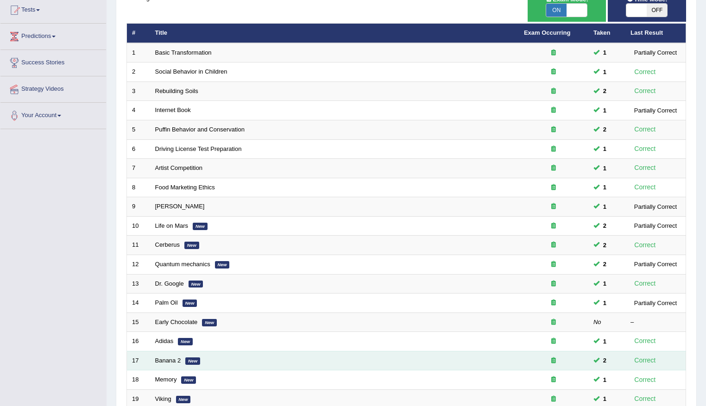
scroll to position [207, 0]
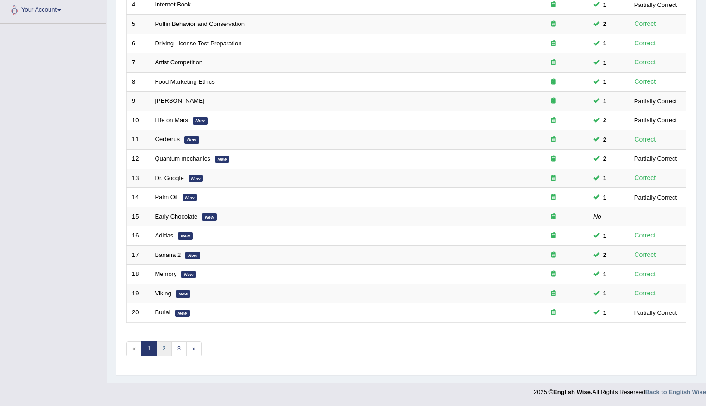
click at [162, 348] on link "2" at bounding box center [163, 349] width 15 height 15
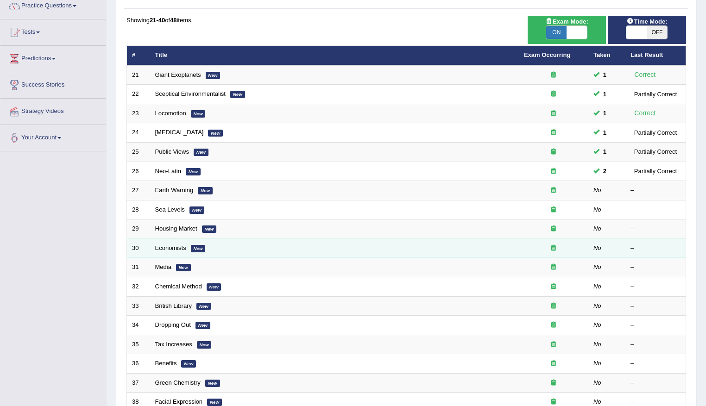
scroll to position [207, 0]
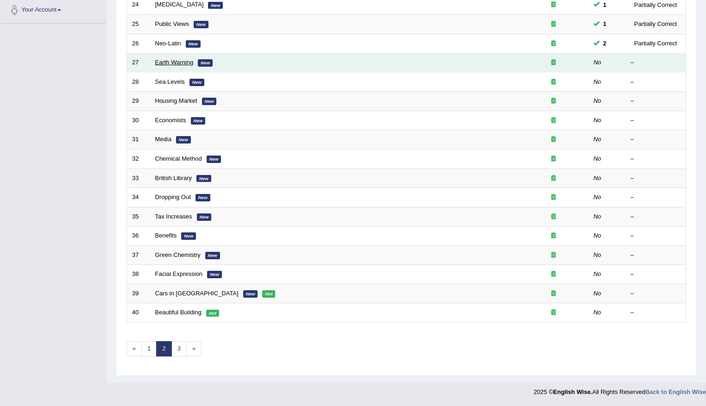
click at [161, 63] on link "Earth Warning" at bounding box center [174, 62] width 38 height 7
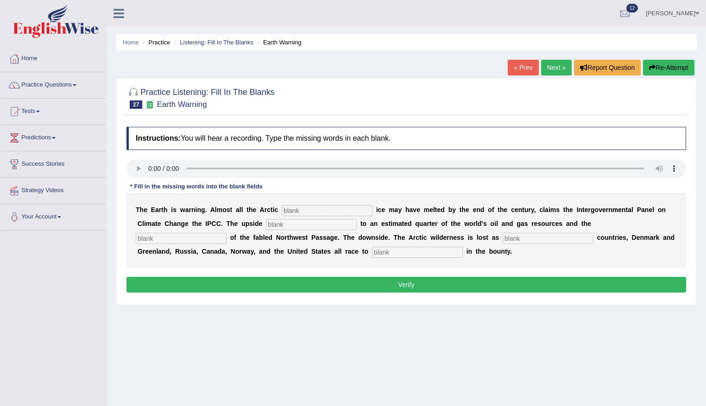
click at [301, 207] on input "text" at bounding box center [327, 210] width 91 height 11
type input "summer"
type input "ac cess"
type input "oppening"
type input "neighbouring"
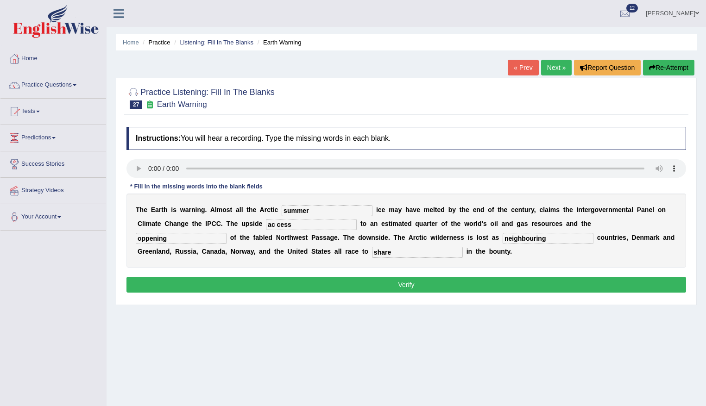
type input "share"
click at [149, 238] on input "oppening" at bounding box center [181, 238] width 91 height 11
click at [149, 241] on input "opening" at bounding box center [181, 238] width 91 height 11
type input "openning"
click at [278, 223] on input "ac cess" at bounding box center [311, 224] width 91 height 11
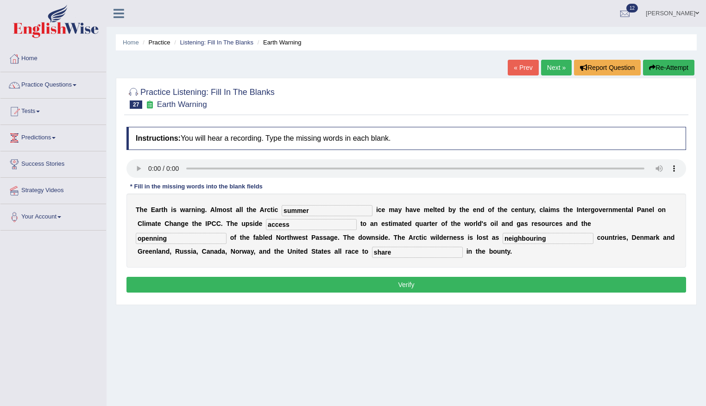
type input "access"
click at [406, 285] on button "Verify" at bounding box center [407, 285] width 560 height 16
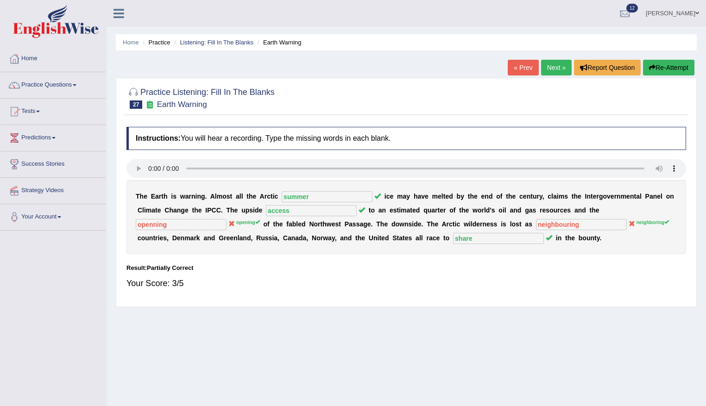
click at [673, 69] on button "Re-Attempt" at bounding box center [668, 68] width 51 height 16
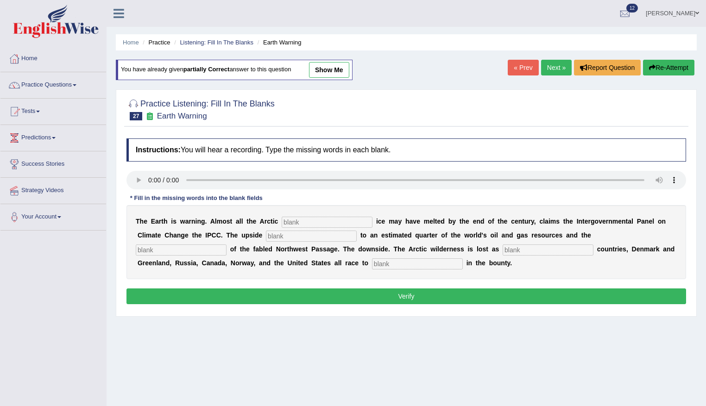
click at [303, 222] on input "text" at bounding box center [327, 222] width 91 height 11
type input "summer"
type input "access"
type input "opening"
type input "netighbouring"
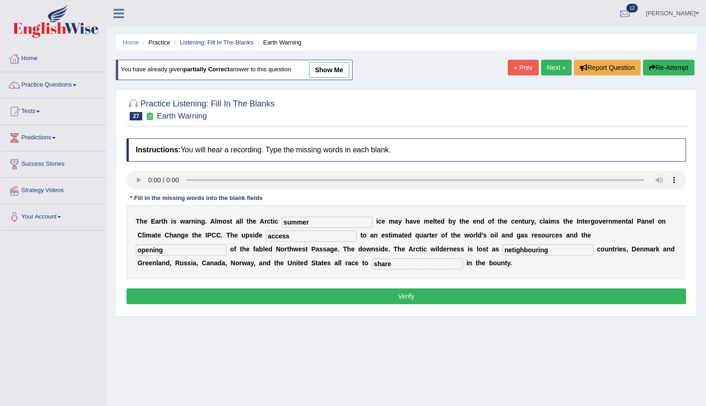
type input "share"
drag, startPoint x: 563, startPoint y: 253, endPoint x: 514, endPoint y: 247, distance: 49.5
click at [514, 247] on input "netighbouring" at bounding box center [548, 250] width 91 height 11
type input "neighboring"
click at [455, 303] on button "Verify" at bounding box center [407, 297] width 560 height 16
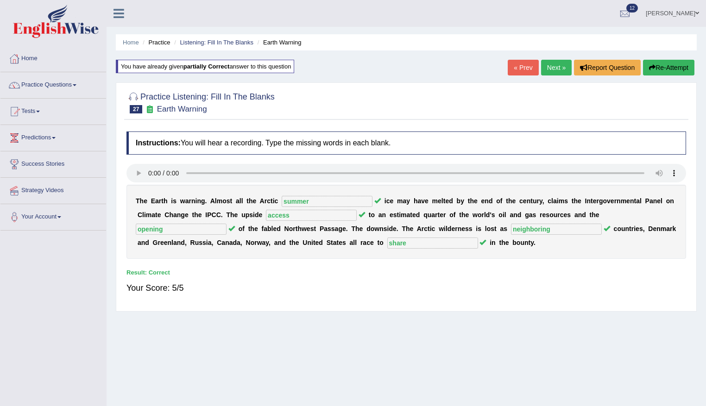
click at [559, 67] on link "Next »" at bounding box center [556, 68] width 31 height 16
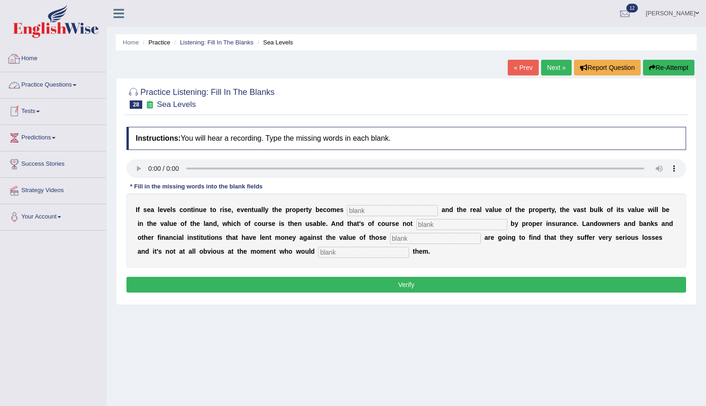
click at [39, 86] on link "Practice Questions" at bounding box center [53, 83] width 106 height 23
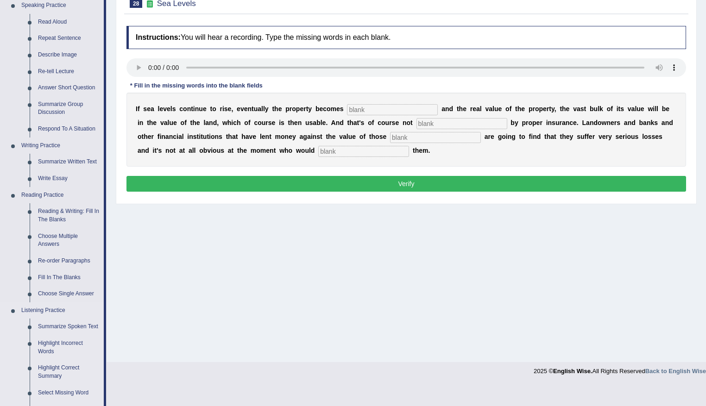
scroll to position [232, 0]
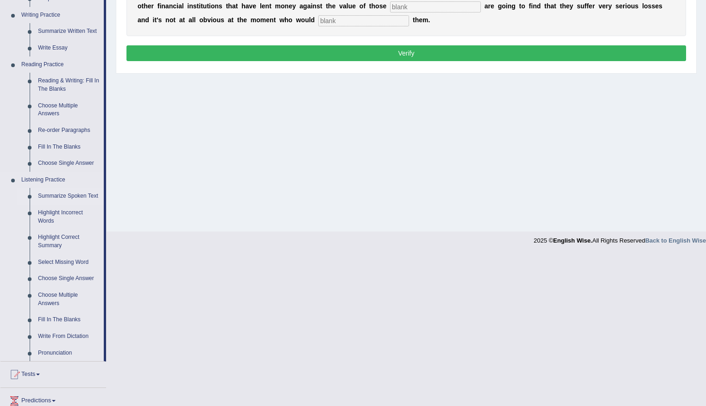
click at [63, 190] on link "Summarize Spoken Text" at bounding box center [69, 196] width 70 height 17
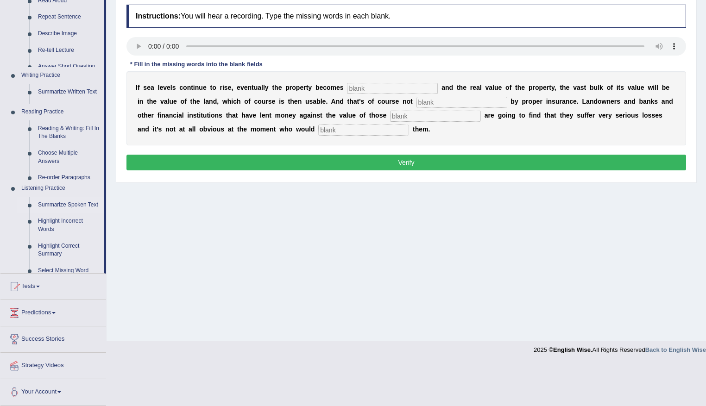
scroll to position [80, 0]
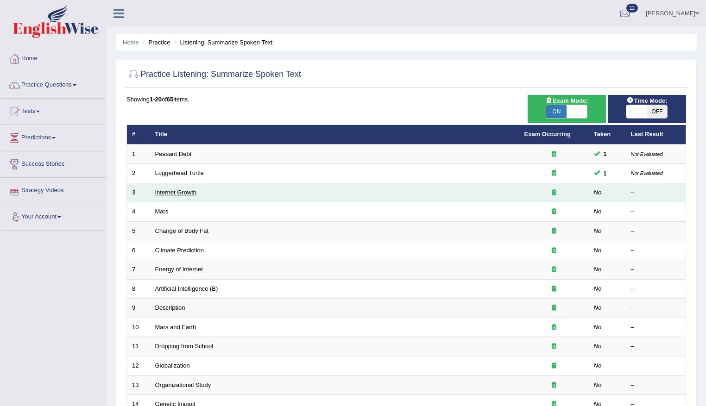
click at [168, 193] on link "Internet Growth" at bounding box center [176, 192] width 42 height 7
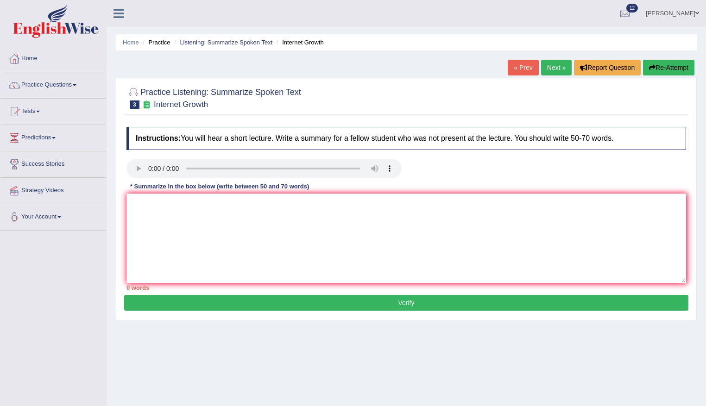
click at [669, 62] on button "Re-Attempt" at bounding box center [668, 68] width 51 height 16
click at [163, 211] on textarea at bounding box center [407, 239] width 560 height 90
click at [313, 205] on textarea "The main topic of this lecture was about the rapid expansion of Internet." at bounding box center [407, 239] width 560 height 90
click at [365, 203] on textarea "The main topic of this lecture was about the rapid expansion of the Internet." at bounding box center [407, 239] width 560 height 90
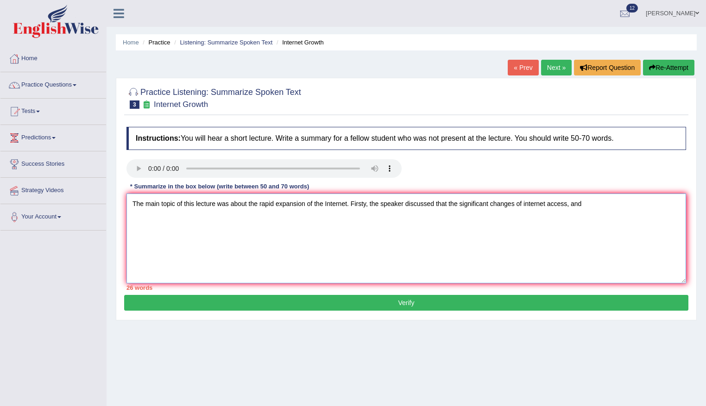
click at [570, 207] on textarea "The main topic of this lecture was about the rapid expansion of the Internet. F…" at bounding box center [407, 239] width 560 height 90
click at [585, 207] on textarea "The main topic of this lecture was about the rapid expansion of the Internet. F…" at bounding box center [407, 239] width 560 height 90
drag, startPoint x: 269, startPoint y: 216, endPoint x: 233, endPoint y: 221, distance: 37.0
click at [233, 221] on textarea "The main topic of this lecture was about the rapid expansion of the Internet. F…" at bounding box center [407, 239] width 560 height 90
drag, startPoint x: 334, startPoint y: 216, endPoint x: 283, endPoint y: 220, distance: 50.7
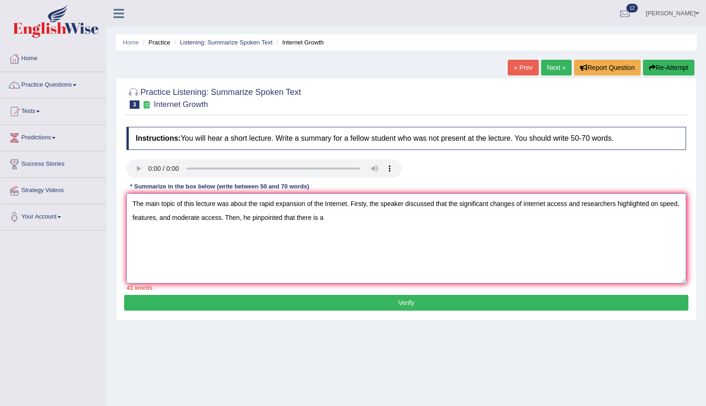
click at [283, 220] on textarea "The main topic of this lecture was about the rapid expansion of the Internet. F…" at bounding box center [407, 239] width 560 height 90
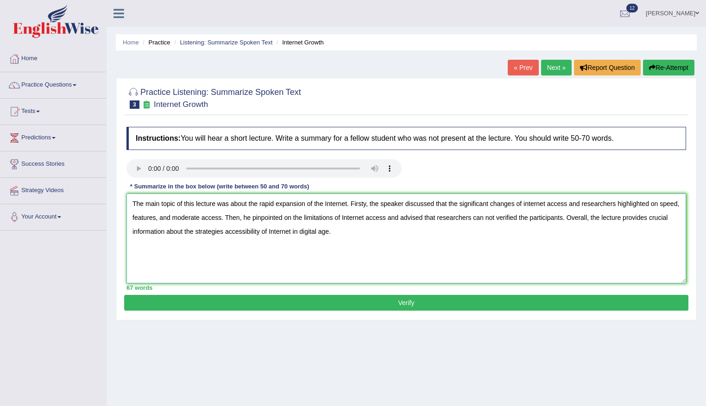
click at [224, 233] on textarea "The main topic of this lecture was about the rapid expansion of the Internet. F…" at bounding box center [407, 239] width 560 height 90
type textarea "The main topic of this lecture was about the rapid expansion of the Internet. F…"
click at [407, 303] on button "Verify" at bounding box center [406, 303] width 565 height 16
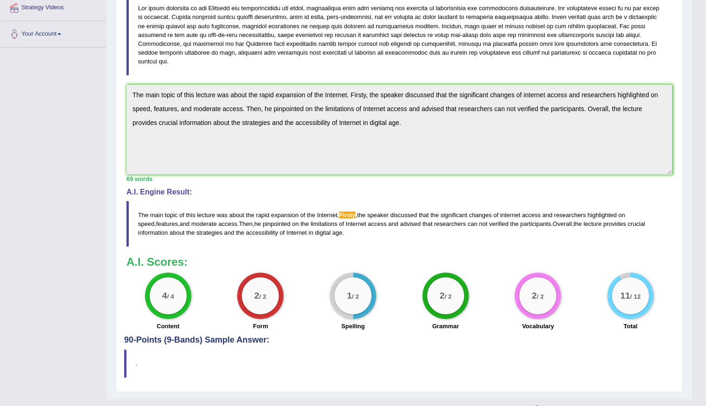
scroll to position [185, 0]
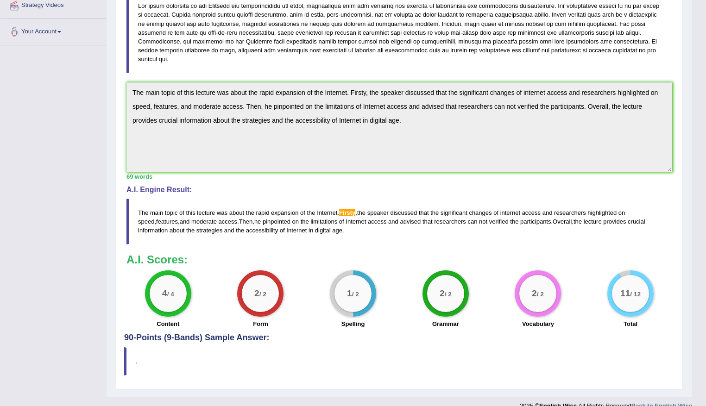
click at [355, 210] on span "Firsty" at bounding box center [347, 213] width 16 height 7
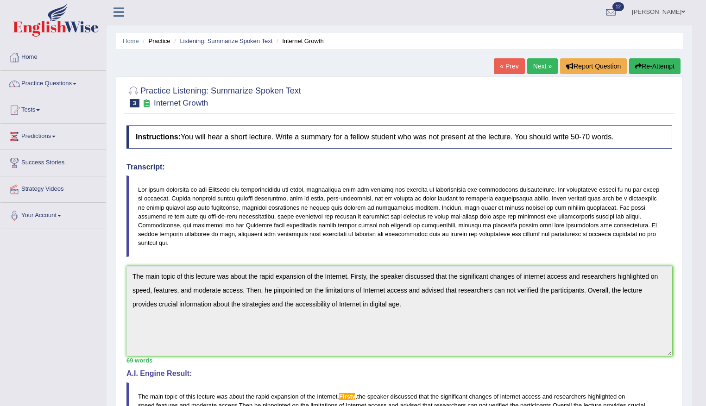
scroll to position [0, 0]
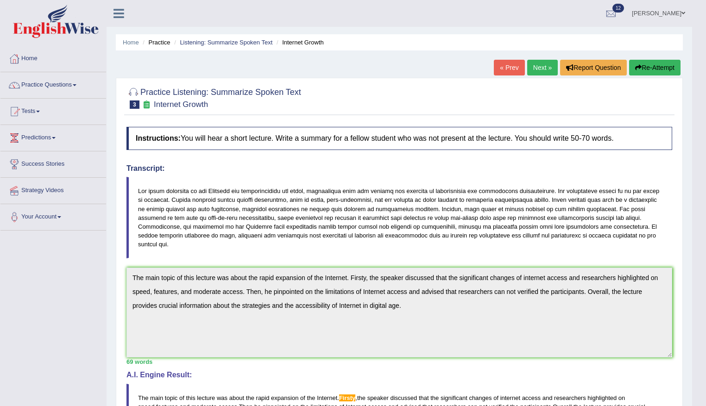
click at [543, 66] on link "Next »" at bounding box center [542, 68] width 31 height 16
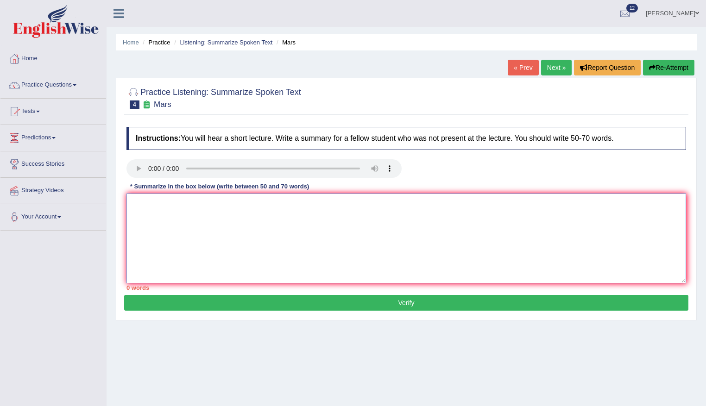
click at [225, 201] on textarea at bounding box center [407, 239] width 560 height 90
click at [216, 206] on textarea "The main topic of this lecture the Mars" at bounding box center [407, 239] width 560 height 90
drag, startPoint x: 266, startPoint y: 204, endPoint x: 242, endPoint y: 222, distance: 29.9
click at [266, 204] on textarea "The main topic of this lecture was the Mars" at bounding box center [407, 239] width 560 height 90
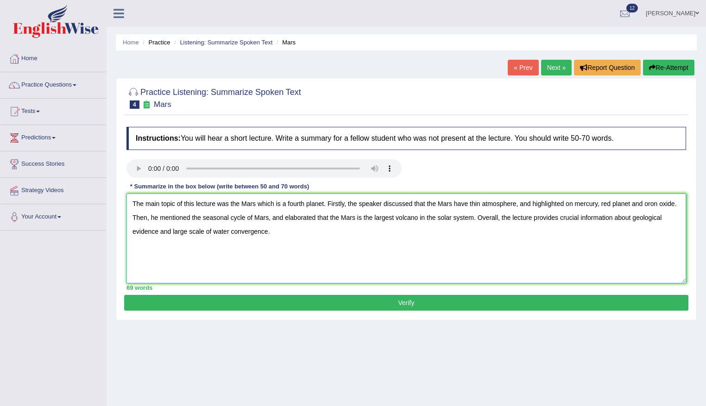
click at [647, 203] on textarea "The main topic of this lecture was the Mars which is a fourth planet. Firstly, …" at bounding box center [407, 239] width 560 height 90
type textarea "The main topic of this lecture was the Mars which is a fourth planet. Firstly, …"
click at [343, 304] on button "Verify" at bounding box center [406, 303] width 565 height 16
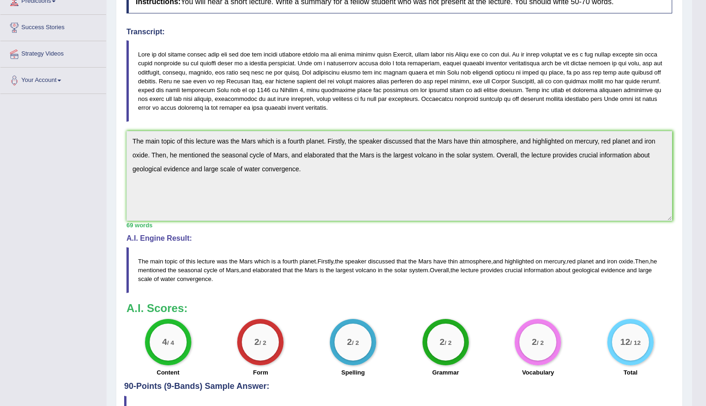
scroll to position [60, 0]
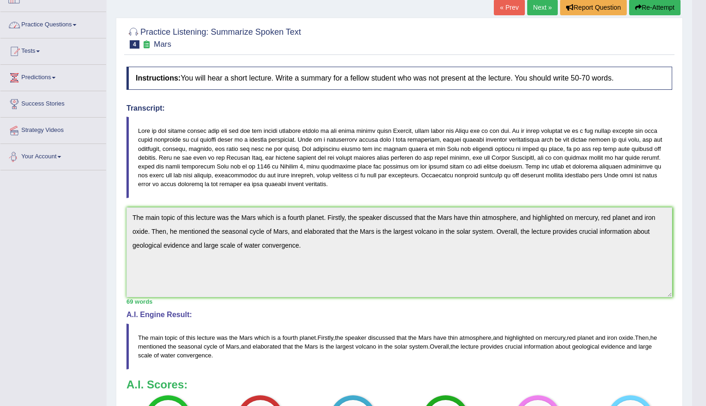
click at [43, 20] on link "Practice Questions" at bounding box center [53, 23] width 106 height 23
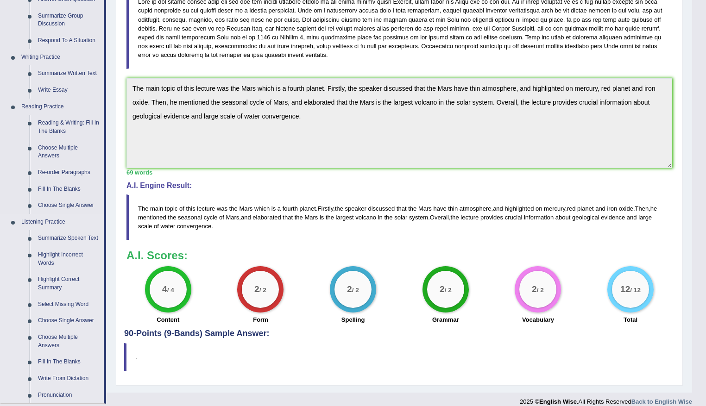
scroll to position [199, 0]
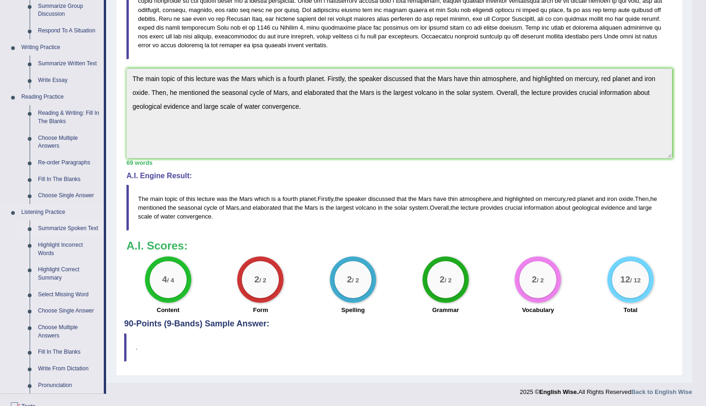
click at [53, 227] on link "Summarize Spoken Text" at bounding box center [69, 229] width 70 height 17
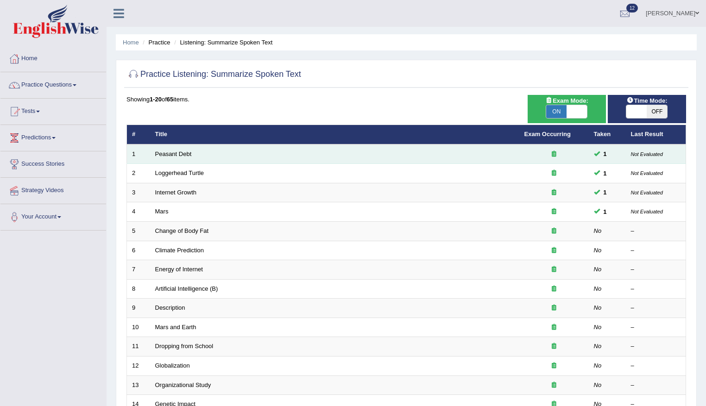
click at [643, 157] on small "Not Evaluated" at bounding box center [647, 155] width 32 height 6
click at [168, 152] on link "Peasant Debt" at bounding box center [173, 154] width 37 height 7
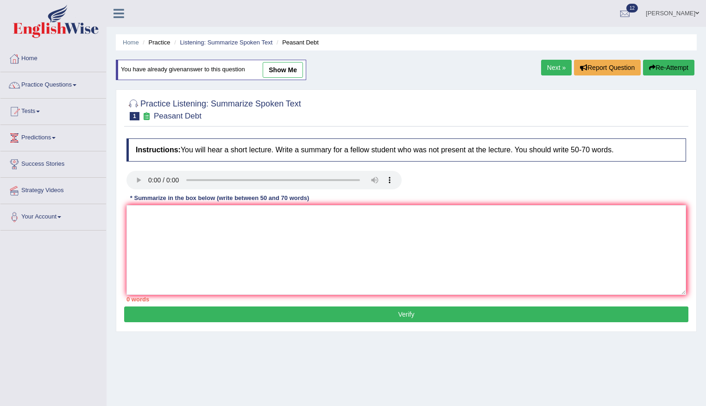
click at [273, 67] on link "show me" at bounding box center [283, 70] width 40 height 16
type textarea "The main topic of this lecture was about high cost seed and farmers. Firstly, t…"
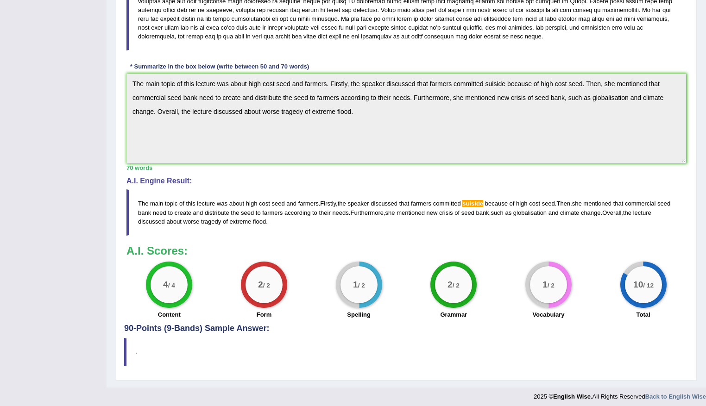
scroll to position [238, 0]
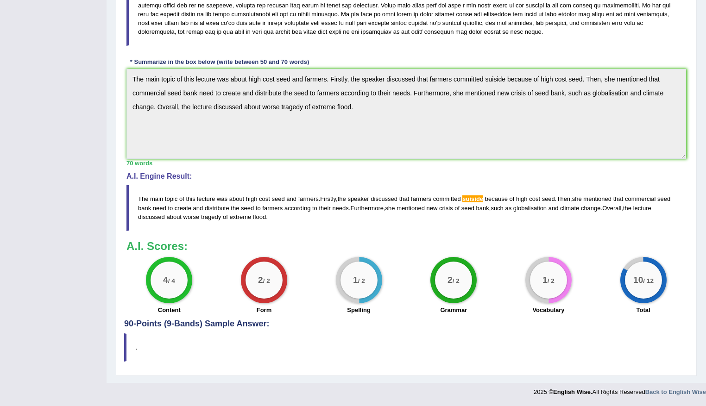
click at [474, 199] on span "suiside" at bounding box center [473, 199] width 21 height 7
click at [479, 197] on span "suiside" at bounding box center [473, 199] width 21 height 7
click at [483, 199] on span "suiside" at bounding box center [473, 199] width 21 height 7
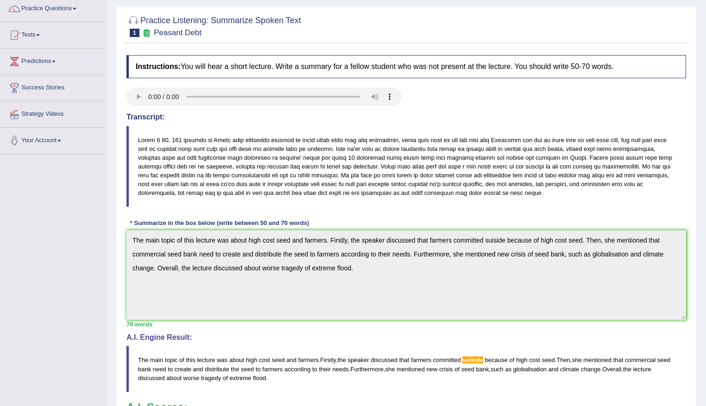
scroll to position [6, 0]
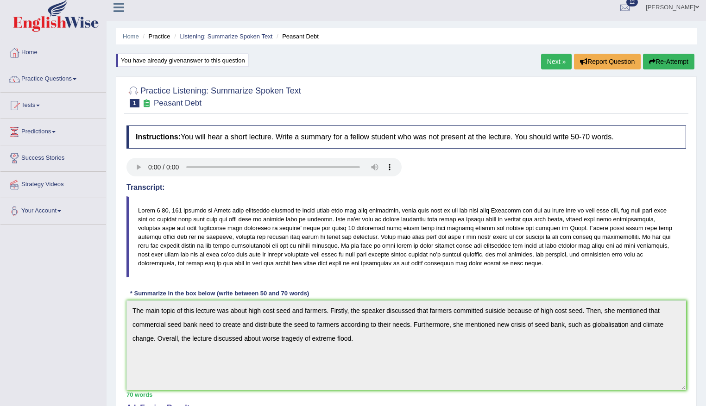
click at [556, 59] on link "Next »" at bounding box center [556, 62] width 31 height 16
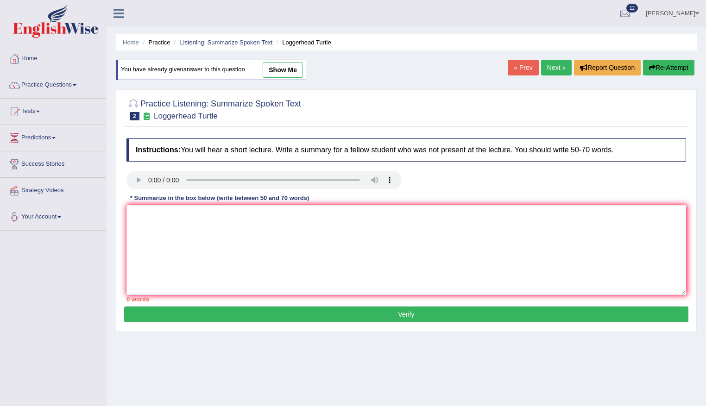
click at [280, 65] on link "show me" at bounding box center [283, 70] width 40 height 16
type textarea "Loggerhead turtle was the main topic of this lecture. Firstly, the speaker disc…"
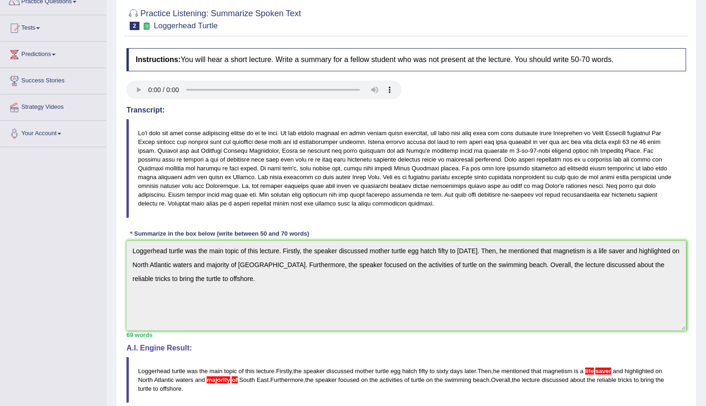
scroll to position [232, 0]
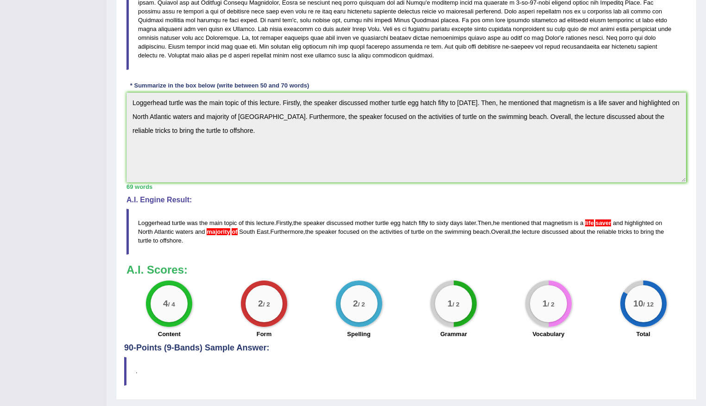
click at [223, 232] on span "majority" at bounding box center [219, 232] width 24 height 7
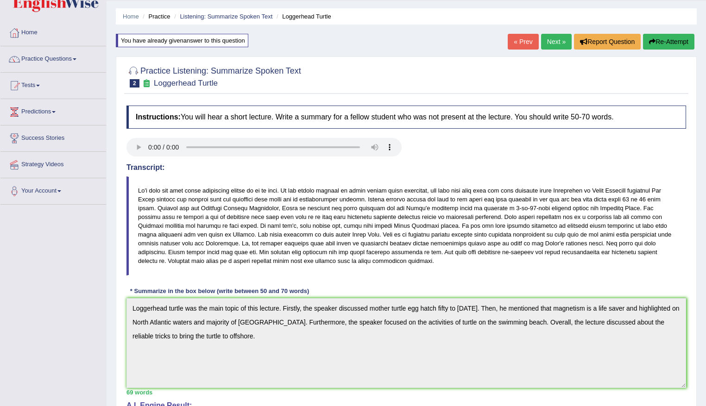
scroll to position [0, 0]
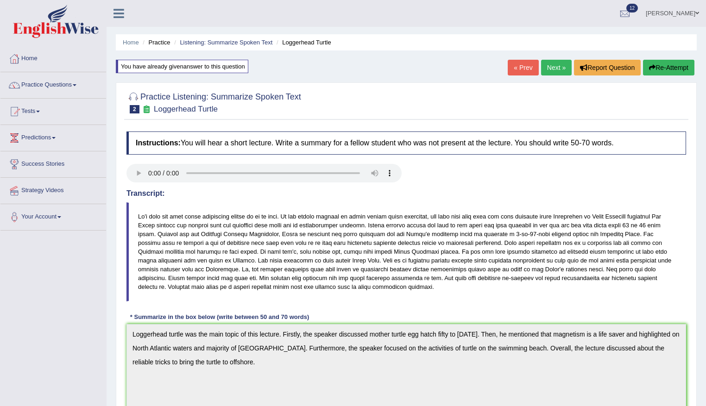
click at [546, 64] on link "Next »" at bounding box center [556, 68] width 31 height 16
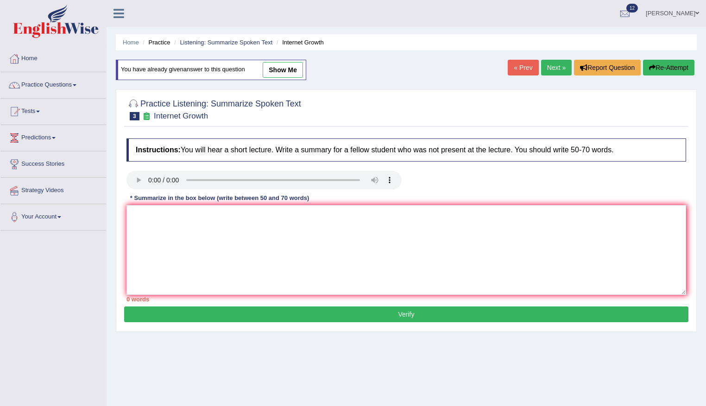
click at [275, 72] on link "show me" at bounding box center [283, 70] width 40 height 16
type textarea "The main topic of this lecture was about the rapid expansion of the Internet. F…"
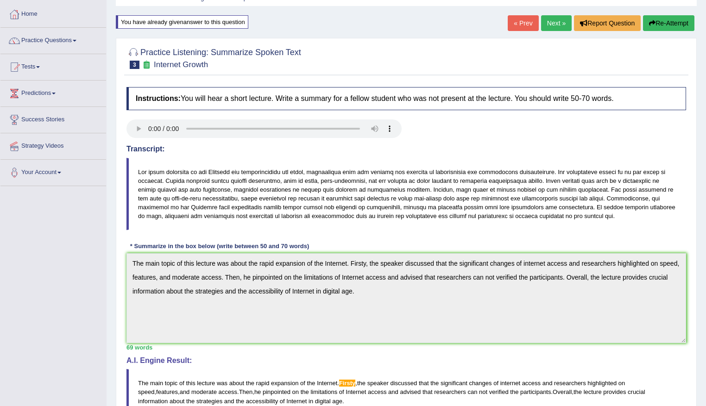
scroll to position [44, 0]
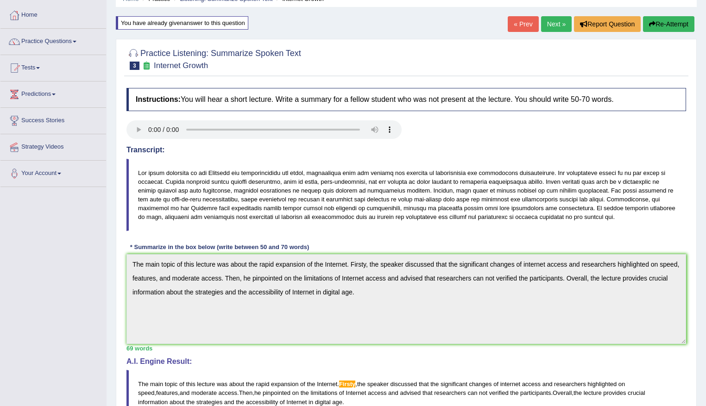
click at [30, 42] on link "Practice Questions" at bounding box center [53, 40] width 106 height 23
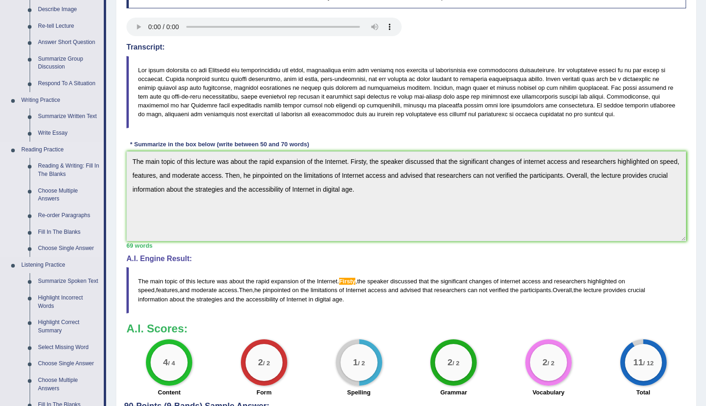
scroll to position [136, 0]
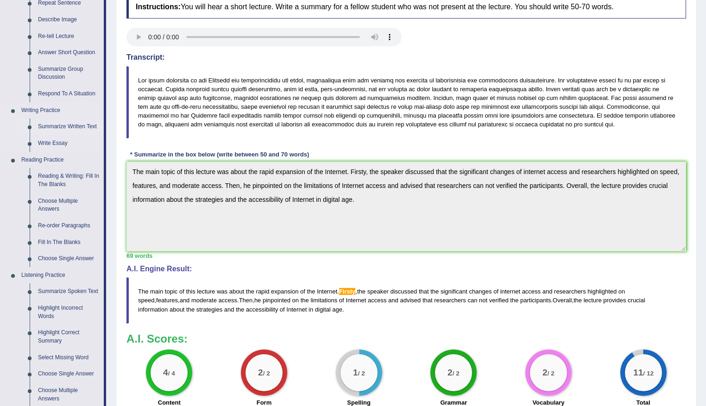
click at [62, 125] on link "Summarize Written Text" at bounding box center [69, 127] width 70 height 17
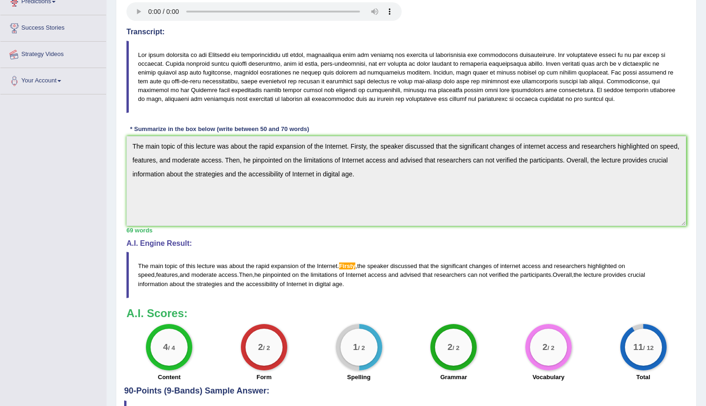
scroll to position [210, 0]
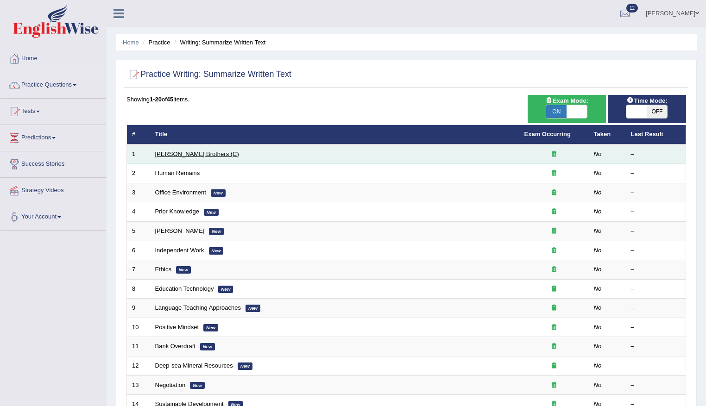
click at [179, 151] on link "[PERSON_NAME] Brothers (C)" at bounding box center [197, 154] width 84 height 7
